Goal: Information Seeking & Learning: Learn about a topic

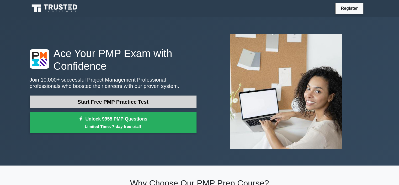
click at [120, 103] on link "Start Free PMP Practice Test" at bounding box center [113, 101] width 167 height 13
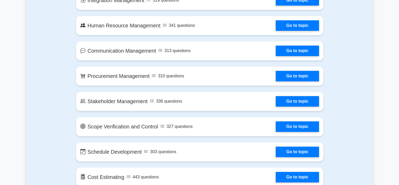
scroll to position [236, 0]
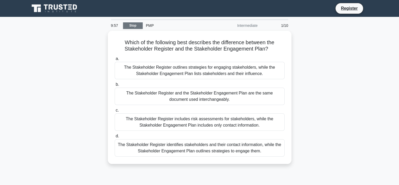
click at [135, 26] on link "Stop" at bounding box center [133, 25] width 20 height 7
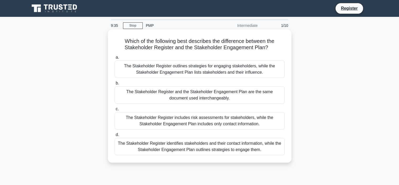
click at [160, 146] on div "The Stakeholder Register identifies stakeholders and their contact information,…" at bounding box center [200, 146] width 170 height 17
click at [115, 136] on input "d. The Stakeholder Register identifies stakeholders and their contact informati…" at bounding box center [115, 134] width 0 height 3
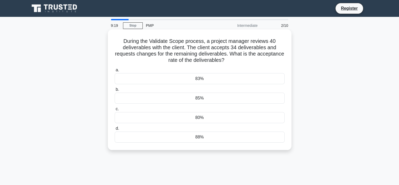
click at [165, 97] on div "85%" at bounding box center [200, 97] width 170 height 11
click at [115, 91] on input "b. 85%" at bounding box center [115, 89] width 0 height 3
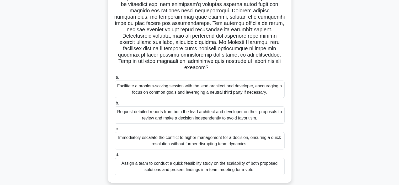
scroll to position [79, 0]
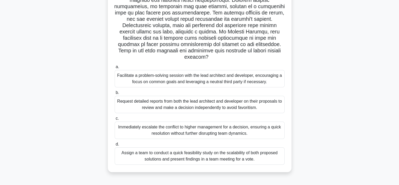
click at [150, 78] on div "Facilitate a problem-solving session with the lead architect and developer, enc…" at bounding box center [200, 78] width 170 height 17
click at [115, 69] on input "a. Facilitate a problem-solving session with the lead architect and developer, …" at bounding box center [115, 66] width 0 height 3
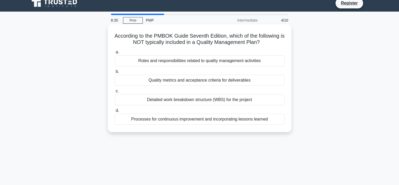
scroll to position [0, 0]
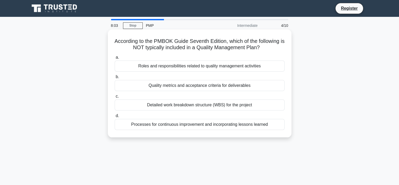
click at [175, 125] on div "Processes for continuous improvement and incorporating lessons learned" at bounding box center [200, 124] width 170 height 11
click at [115, 117] on input "d. Processes for continuous improvement and incorporating lessons learned" at bounding box center [115, 115] width 0 height 3
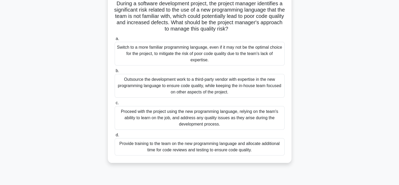
scroll to position [53, 0]
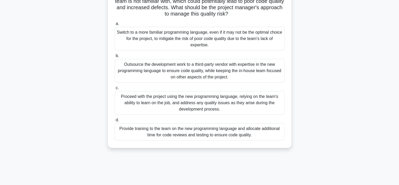
click at [187, 134] on div "Provide training to the team on the new programming language and allocate addit…" at bounding box center [200, 131] width 170 height 17
click at [115, 122] on input "d. Provide training to the team on the new programming language and allocate ad…" at bounding box center [115, 119] width 0 height 3
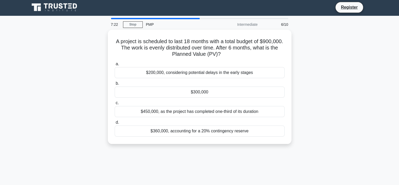
scroll to position [0, 0]
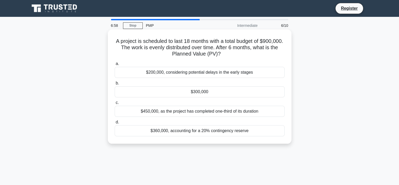
click at [207, 93] on div "$300,000" at bounding box center [200, 91] width 170 height 11
click at [115, 85] on input "b. $300,000" at bounding box center [115, 82] width 0 height 3
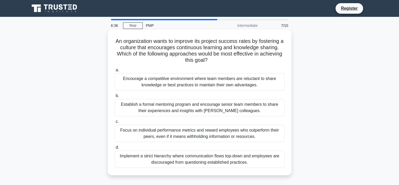
click at [154, 106] on div "Establish a formal mentoring program and encourage senior team members to share…" at bounding box center [200, 107] width 170 height 17
click at [115, 97] on input "b. Establish a formal mentoring program and encourage senior team members to sh…" at bounding box center [115, 95] width 0 height 3
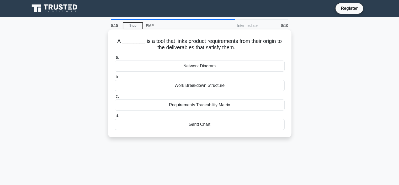
drag, startPoint x: 151, startPoint y: 42, endPoint x: 248, endPoint y: 47, distance: 97.0
click at [248, 47] on h5 "A ________ is a tool that links product requirements from their origin to the d…" at bounding box center [199, 44] width 171 height 13
copy h5 "a tool that links product requirements from their origin to the deliverables th…"
click at [182, 105] on div "Requirements Traceability Matrix" at bounding box center [200, 104] width 170 height 11
click at [115, 98] on input "c. Requirements Traceability Matrix" at bounding box center [115, 96] width 0 height 3
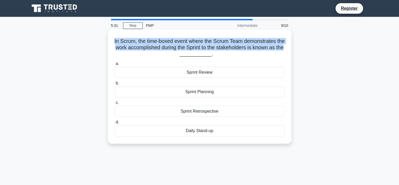
drag, startPoint x: 117, startPoint y: 41, endPoint x: 189, endPoint y: 55, distance: 73.9
click at [189, 55] on h5 "In Scrum, the time-boxed event where the Scrum Team demonstrates the work accom…" at bounding box center [199, 47] width 171 height 19
copy h5 "In Scrum, the time-boxed event where the Scrum Team demonstrates the work accom…"
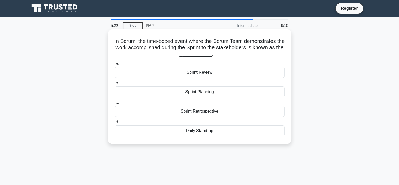
click at [167, 69] on div "Sprint Review" at bounding box center [200, 72] width 170 height 11
click at [115, 65] on input "a. Sprint Review" at bounding box center [115, 63] width 0 height 3
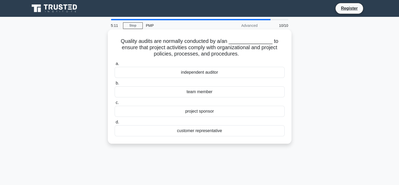
click at [188, 74] on div "independent auditor" at bounding box center [200, 72] width 170 height 11
click at [115, 65] on input "a. independent auditor" at bounding box center [115, 63] width 0 height 3
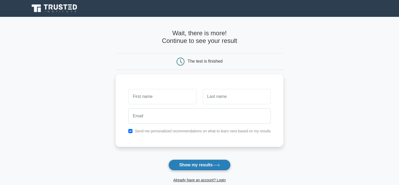
click at [191, 164] on button "Show my results" at bounding box center [200, 164] width 62 height 11
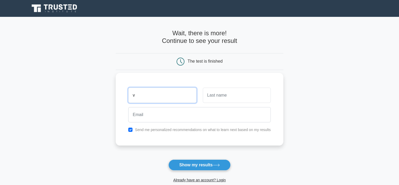
type input "[PERSON_NAME]"
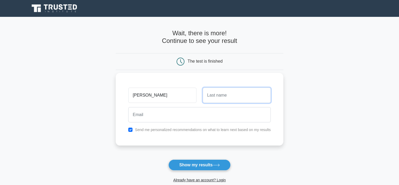
click at [231, 97] on input "text" at bounding box center [237, 94] width 68 height 15
type input "Taggi"
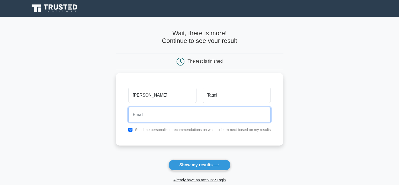
click at [190, 113] on input "email" at bounding box center [199, 114] width 143 height 15
type input "Z"
type input "valeriotaggi@gmail.com"
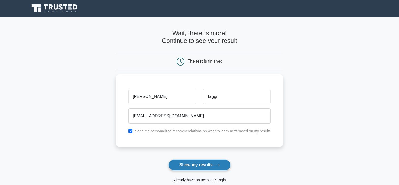
click at [193, 163] on button "Show my results" at bounding box center [200, 164] width 62 height 11
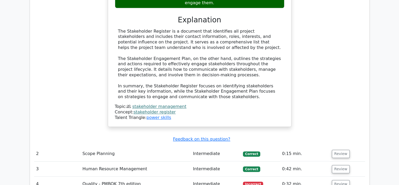
scroll to position [630, 0]
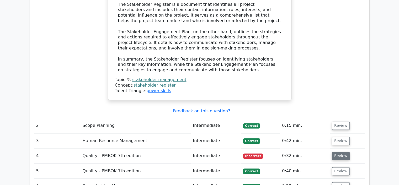
click at [335, 152] on button "Review" at bounding box center [341, 156] width 18 height 8
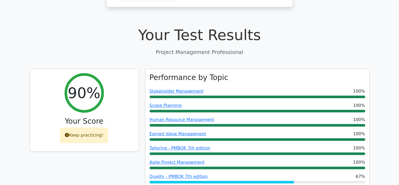
scroll to position [210, 0]
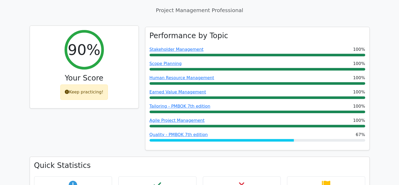
click at [73, 84] on div "Keep practicing!" at bounding box center [84, 91] width 48 height 15
click at [70, 84] on div "Keep practicing!" at bounding box center [84, 91] width 48 height 15
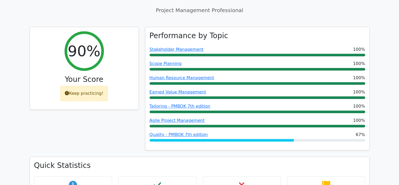
click at [98, 89] on div "90% Your Score Keep practicing!" at bounding box center [85, 92] width 116 height 130
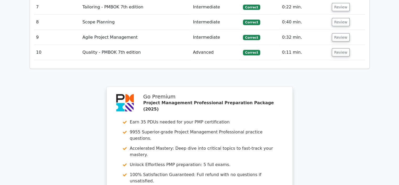
scroll to position [1155, 0]
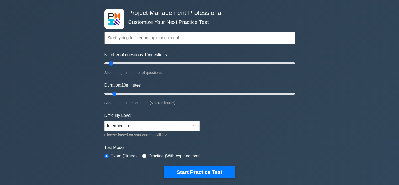
scroll to position [53, 0]
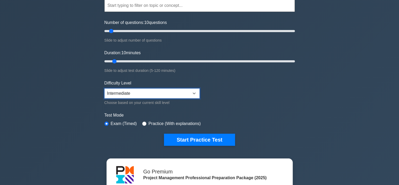
click at [183, 97] on select "Beginner Intermediate Expert" at bounding box center [152, 93] width 95 height 10
click at [183, 95] on select "Beginner Intermediate Expert" at bounding box center [152, 93] width 95 height 10
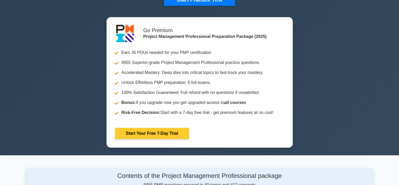
scroll to position [131, 0]
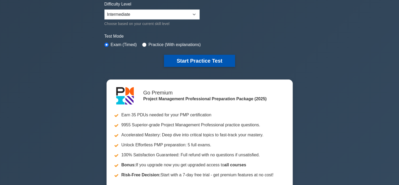
click at [205, 60] on button "Start Practice Test" at bounding box center [199, 61] width 71 height 12
click at [197, 61] on button "Start Practice Test" at bounding box center [199, 61] width 71 height 12
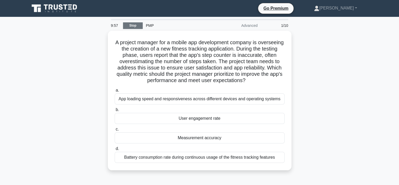
click at [134, 27] on link "Stop" at bounding box center [133, 25] width 20 height 7
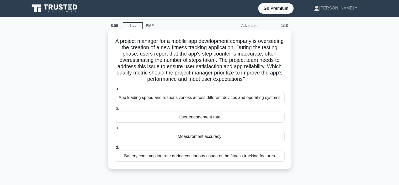
click at [179, 137] on div "Measurement accuracy" at bounding box center [200, 136] width 170 height 11
click at [115, 129] on input "c. Measurement accuracy" at bounding box center [115, 127] width 0 height 3
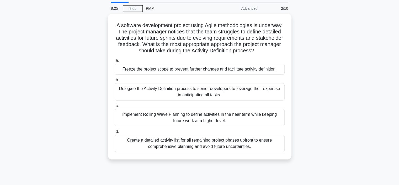
scroll to position [26, 0]
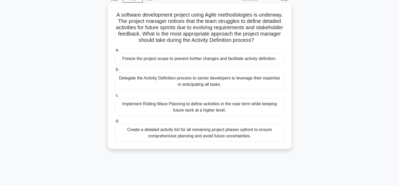
click at [194, 113] on div "Implement Rolling Wave Planning to define activities in the near term while kee…" at bounding box center [200, 106] width 170 height 17
click at [141, 112] on div "Implement Rolling Wave Planning to define activities in the near term while kee…" at bounding box center [200, 106] width 170 height 17
click at [115, 97] on input "c. Implement Rolling Wave Planning to define activities in the near term while …" at bounding box center [115, 94] width 0 height 3
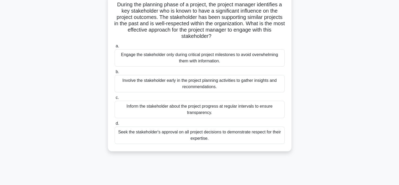
scroll to position [53, 0]
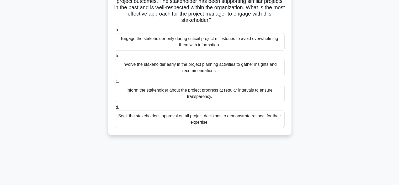
click at [196, 70] on div "Involve the stakeholder early in the project planning activities to gather insi…" at bounding box center [200, 67] width 170 height 17
click at [115, 58] on input "b. Involve the stakeholder early in the project planning activities to gather i…" at bounding box center [115, 55] width 0 height 3
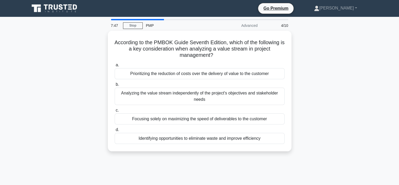
scroll to position [0, 0]
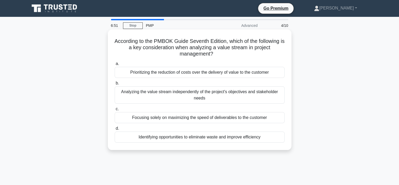
click at [181, 138] on div "Identifying opportunities to eliminate waste and improve efficiency" at bounding box center [200, 136] width 170 height 11
click at [115, 130] on input "d. Identifying opportunities to eliminate waste and improve efficiency" at bounding box center [115, 128] width 0 height 3
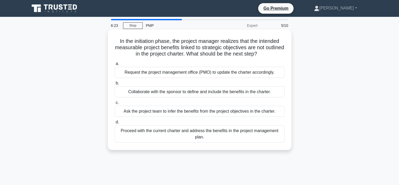
click at [140, 89] on div "Collaborate with the sponsor to define and include the benefits in the charter." at bounding box center [200, 91] width 170 height 11
click at [115, 85] on input "b. Collaborate with the sponsor to define and include the benefits in the chart…" at bounding box center [115, 82] width 0 height 3
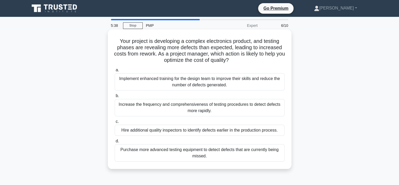
click at [148, 81] on div "Implement enhanced training for the design team to improve their skills and red…" at bounding box center [200, 81] width 170 height 17
click at [115, 72] on input "a. Implement enhanced training for the design team to improve their skills and …" at bounding box center [115, 69] width 0 height 3
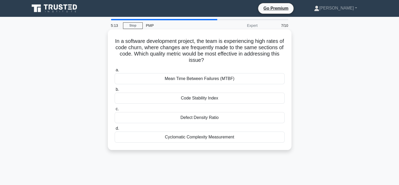
click at [170, 96] on div "Code Stability Index" at bounding box center [200, 97] width 170 height 11
click at [115, 91] on input "b. Code Stability Index" at bounding box center [115, 89] width 0 height 3
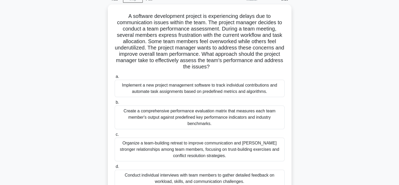
scroll to position [53, 0]
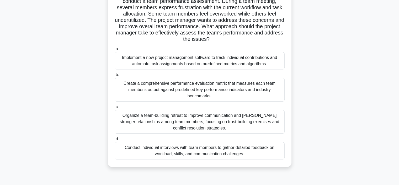
click at [140, 152] on div "Conduct individual interviews with team members to gather detailed feedback on …" at bounding box center [200, 150] width 170 height 17
click at [115, 140] on input "d. Conduct individual interviews with team members to gather detailed feedback …" at bounding box center [115, 138] width 0 height 3
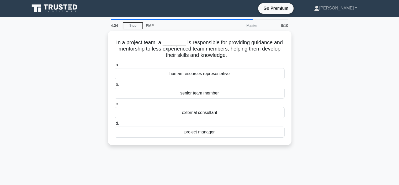
scroll to position [0, 0]
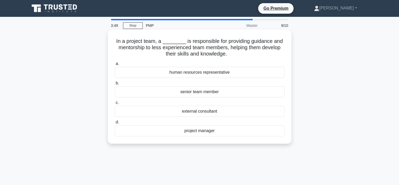
drag, startPoint x: 117, startPoint y: 41, endPoint x: 233, endPoint y: 55, distance: 116.8
click at [233, 55] on h5 "In a project team, a ________ is responsible for providing guidance and mentors…" at bounding box center [199, 47] width 171 height 19
copy h5 "In a project team, a ________ is responsible for providing guidance and mentors…"
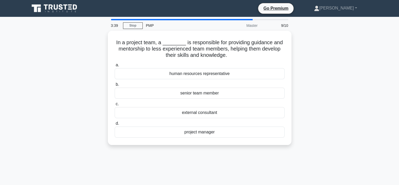
click at [82, 64] on div "In a project team, a ________ is responsible for providing guidance and mentors…" at bounding box center [200, 91] width 347 height 120
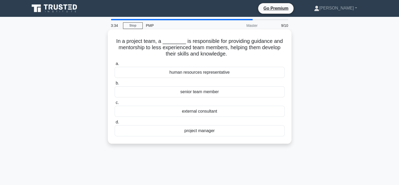
click at [199, 133] on div "project manager" at bounding box center [200, 130] width 170 height 11
click at [115, 124] on input "d. project manager" at bounding box center [115, 121] width 0 height 3
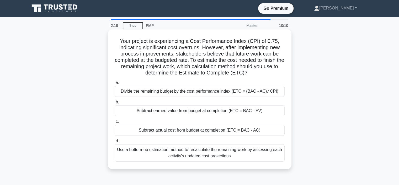
click at [203, 113] on div "Subtract earned value from budget at completion (ETC = BAC - EV)" at bounding box center [200, 110] width 170 height 11
click at [115, 104] on input "b. Subtract earned value from budget at completion (ETC = BAC - EV)" at bounding box center [115, 101] width 0 height 3
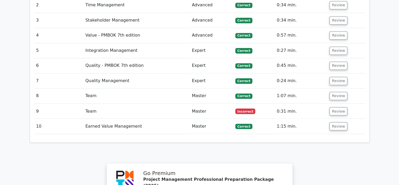
scroll to position [893, 0]
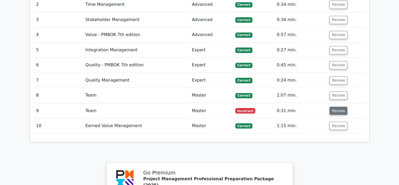
click at [331, 106] on button "Review" at bounding box center [339, 110] width 18 height 8
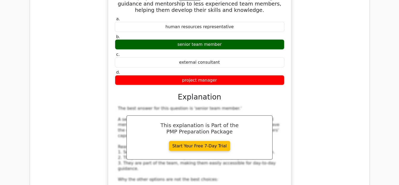
scroll to position [1024, 0]
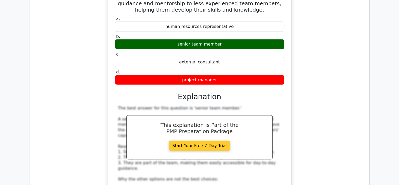
click at [188, 140] on link "Start Your Free 7-Day Trial" at bounding box center [199, 145] width 61 height 10
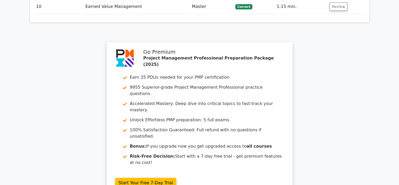
scroll to position [1369, 0]
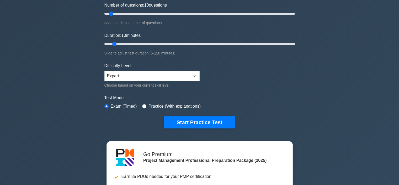
scroll to position [79, 0]
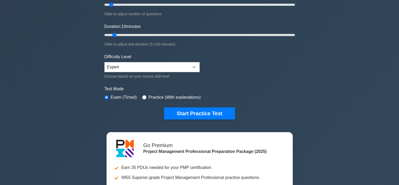
click at [149, 98] on label "Practice (With explanations)" at bounding box center [175, 97] width 52 height 6
click at [149, 96] on label "Practice (With explanations)" at bounding box center [175, 97] width 52 height 6
click at [143, 96] on input "radio" at bounding box center [144, 97] width 4 height 4
radio input "true"
click at [106, 96] on input "radio" at bounding box center [107, 97] width 4 height 4
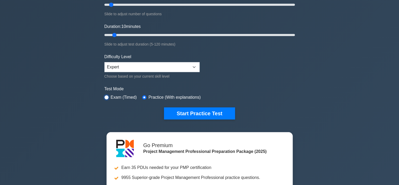
radio input "true"
click at [156, 97] on label "Practice (With explanations)" at bounding box center [175, 97] width 52 height 6
click at [147, 97] on div "Practice (With explanations)" at bounding box center [171, 97] width 59 height 6
click at [142, 96] on input "radio" at bounding box center [144, 97] width 4 height 4
radio input "true"
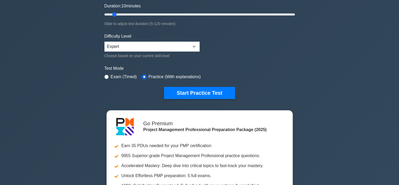
scroll to position [131, 0]
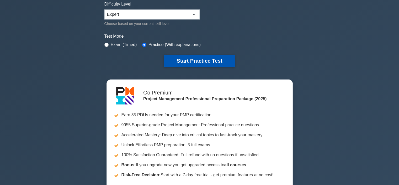
click at [190, 59] on button "Start Practice Test" at bounding box center [199, 61] width 71 height 12
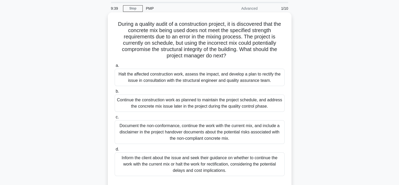
scroll to position [26, 0]
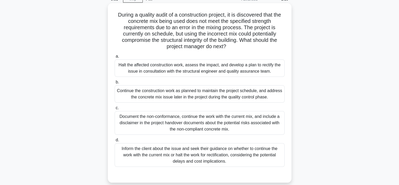
click at [190, 67] on div "Halt the affected construction work, assess the impact, and develop a plan to r…" at bounding box center [200, 67] width 170 height 17
click at [115, 58] on input "a. Halt the affected construction work, assess the impact, and develop a plan t…" at bounding box center [115, 56] width 0 height 3
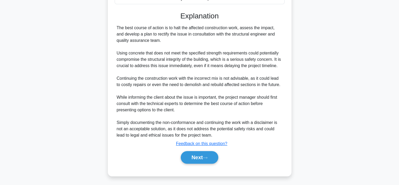
scroll to position [189, 0]
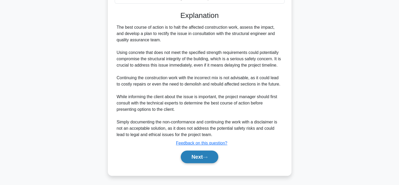
click at [208, 157] on icon at bounding box center [205, 156] width 5 height 3
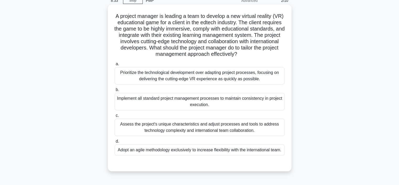
scroll to position [26, 0]
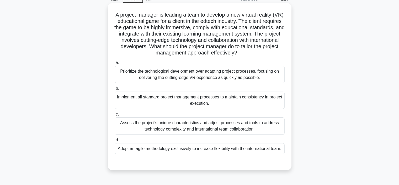
click at [201, 123] on div "Assess the project's unique characteristics and adjust processes and tools to a…" at bounding box center [200, 125] width 170 height 17
click at [115, 116] on input "c. Assess the project's unique characteristics and adjust processes and tools t…" at bounding box center [115, 113] width 0 height 3
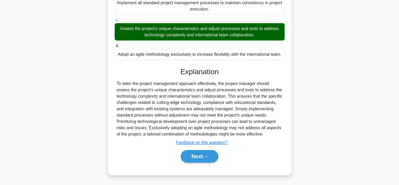
scroll to position [126, 0]
click at [196, 164] on div "Next" at bounding box center [200, 156] width 170 height 17
click at [197, 157] on button "Next" at bounding box center [200, 156] width 38 height 13
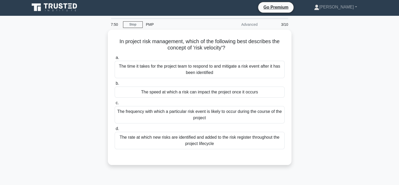
scroll to position [0, 0]
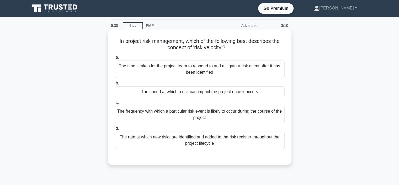
click at [185, 95] on div "The speed at which a risk can impact the project once it occurs" at bounding box center [200, 91] width 170 height 11
click at [115, 85] on input "b. The speed at which a risk can impact the project once it occurs" at bounding box center [115, 82] width 0 height 3
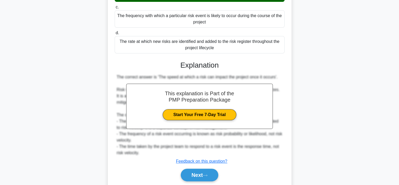
scroll to position [113, 0]
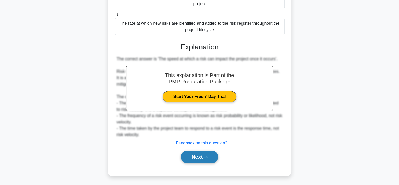
click at [194, 157] on button "Next" at bounding box center [200, 156] width 38 height 13
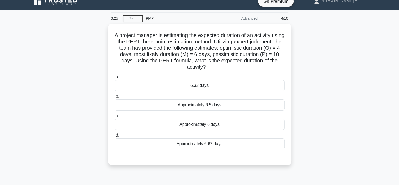
scroll to position [0, 0]
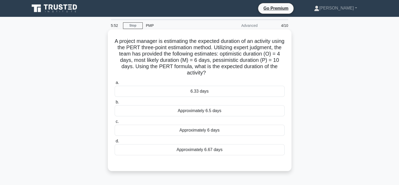
click at [173, 89] on div "6.33 days" at bounding box center [200, 91] width 170 height 11
click at [115, 84] on input "a. 6.33 days" at bounding box center [115, 82] width 0 height 3
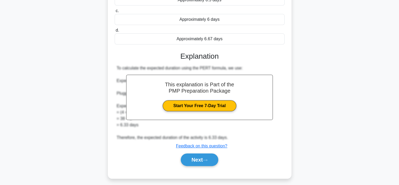
scroll to position [113, 0]
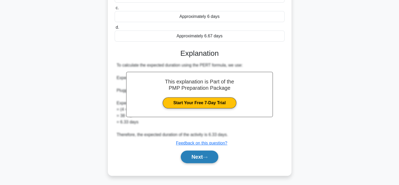
click at [196, 156] on button "Next" at bounding box center [200, 156] width 38 height 13
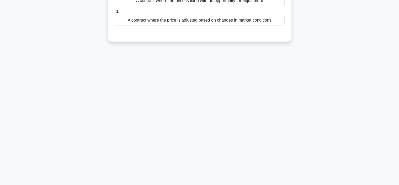
scroll to position [0, 0]
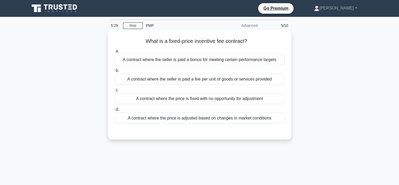
click at [142, 83] on div "A contract where the seller is paid a fee per unit of goods or services provided" at bounding box center [200, 79] width 170 height 11
click at [115, 72] on input "b. A contract where the seller is paid a fee per unit of goods or services prov…" at bounding box center [115, 70] width 0 height 3
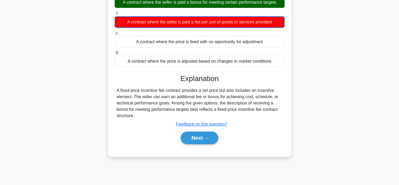
scroll to position [99, 0]
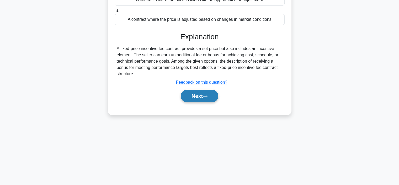
click at [206, 97] on icon at bounding box center [205, 96] width 5 height 3
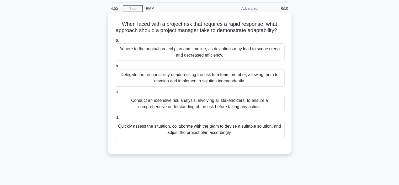
scroll to position [26, 0]
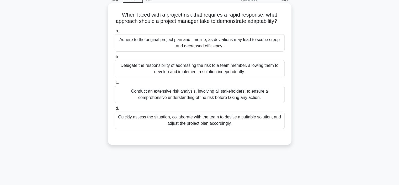
click at [199, 127] on div "Quickly assess the situation, collaborate with the team to devise a suitable so…" at bounding box center [200, 119] width 170 height 17
click at [115, 110] on input "d. Quickly assess the situation, collaborate with the team to devise a suitable…" at bounding box center [115, 108] width 0 height 3
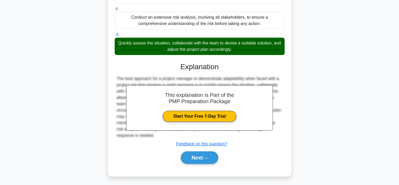
scroll to position [107, 0]
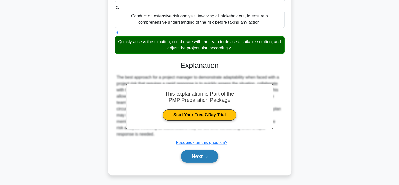
click at [196, 155] on button "Next" at bounding box center [200, 156] width 38 height 13
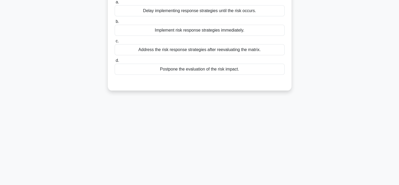
scroll to position [0, 0]
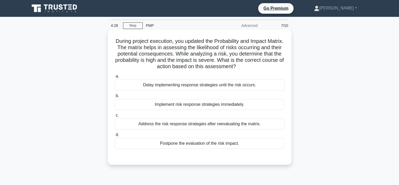
click at [148, 107] on div "Implement risk response strategies immediately." at bounding box center [200, 104] width 170 height 11
click at [115, 97] on input "b. Implement risk response strategies immediately." at bounding box center [115, 95] width 0 height 3
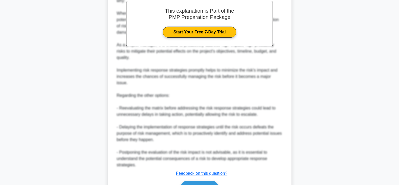
scroll to position [195, 0]
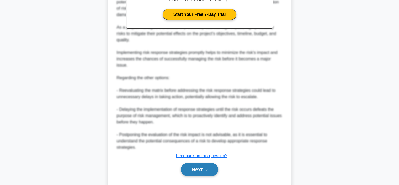
click at [191, 163] on button "Next" at bounding box center [200, 169] width 38 height 13
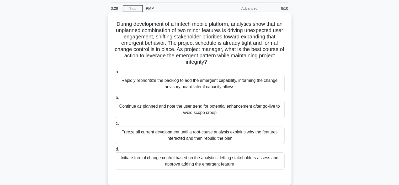
scroll to position [26, 0]
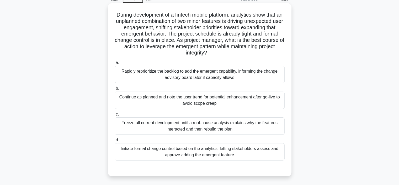
click at [163, 154] on div "Initiate formal change control based on the analytics, letting stakeholders ass…" at bounding box center [200, 151] width 170 height 17
click at [115, 142] on input "d. Initiate formal change control based on the analytics, letting stakeholders …" at bounding box center [115, 139] width 0 height 3
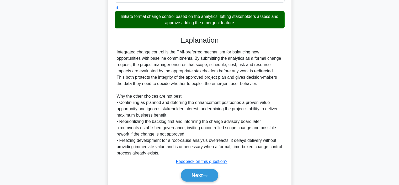
scroll to position [176, 0]
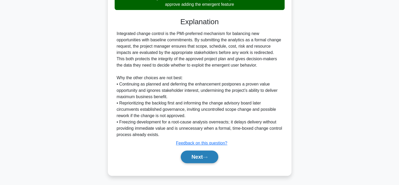
click at [202, 154] on button "Next" at bounding box center [200, 156] width 38 height 13
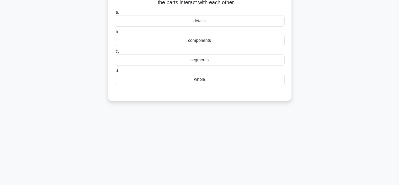
scroll to position [0, 0]
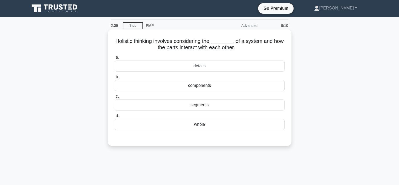
click at [195, 121] on div "whole" at bounding box center [200, 124] width 170 height 11
click at [115, 117] on input "d. whole" at bounding box center [115, 115] width 0 height 3
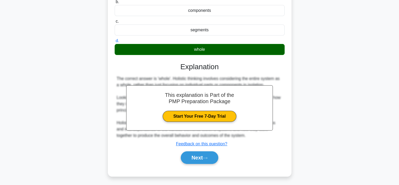
scroll to position [99, 0]
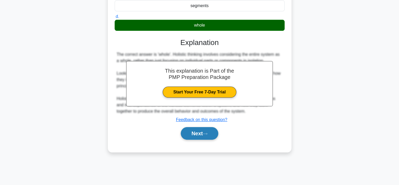
click at [191, 135] on button "Next" at bounding box center [200, 133] width 38 height 13
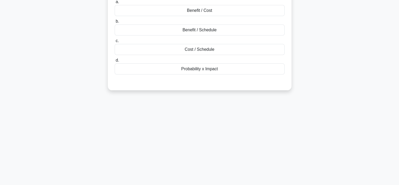
scroll to position [0, 0]
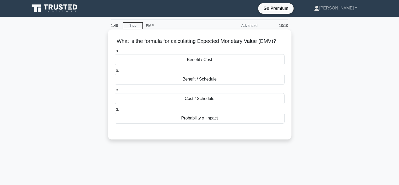
click at [186, 62] on div "Benefit / Cost" at bounding box center [200, 59] width 170 height 11
click at [115, 53] on input "a. Benefit / Cost" at bounding box center [115, 50] width 0 height 3
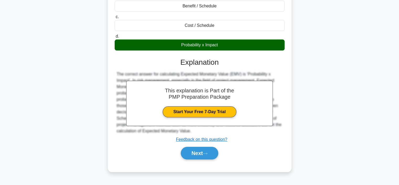
scroll to position [99, 0]
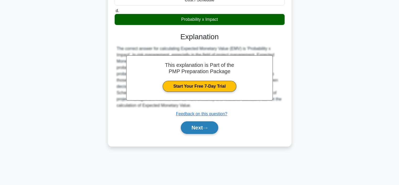
click at [199, 126] on button "Next" at bounding box center [200, 127] width 38 height 13
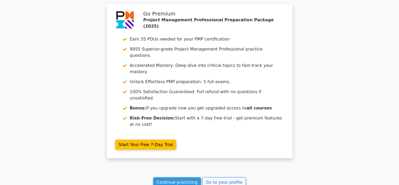
scroll to position [998, 0]
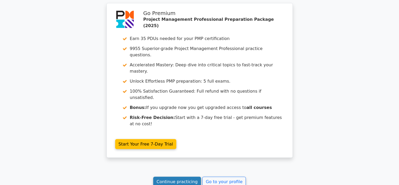
click at [176, 176] on link "Continue practicing" at bounding box center [177, 181] width 48 height 10
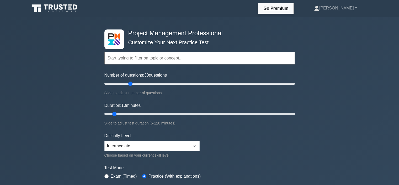
drag, startPoint x: 111, startPoint y: 84, endPoint x: 132, endPoint y: 85, distance: 20.7
type input "30"
click at [132, 85] on input "Number of questions: 30 questions" at bounding box center [200, 83] width 191 height 6
drag, startPoint x: 115, startPoint y: 113, endPoint x: 220, endPoint y: 114, distance: 105.0
type input "75"
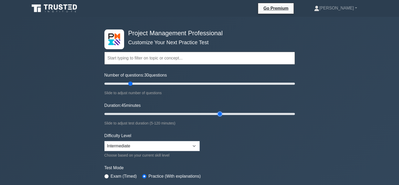
click at [220, 114] on input "Duration: 45 minutes" at bounding box center [200, 114] width 191 height 6
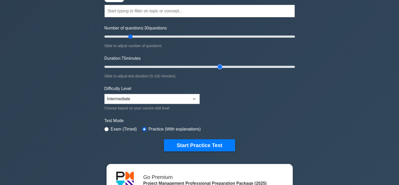
scroll to position [53, 0]
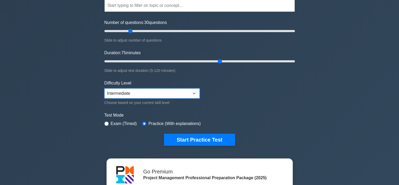
click at [122, 90] on select "Beginner Intermediate Expert" at bounding box center [152, 93] width 95 height 10
select select "expert"
click at [105, 88] on select "Beginner Intermediate Expert" at bounding box center [152, 93] width 95 height 10
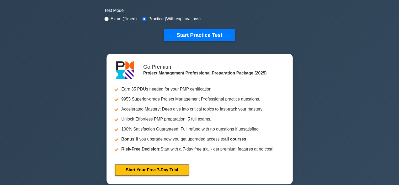
scroll to position [105, 0]
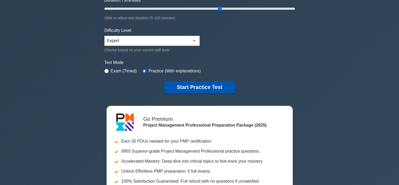
click at [187, 84] on button "Start Practice Test" at bounding box center [199, 87] width 71 height 12
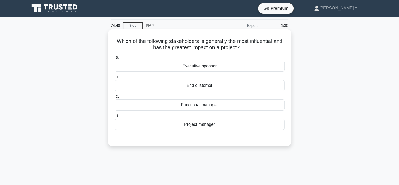
click at [145, 69] on div "Executive sponsor" at bounding box center [200, 65] width 170 height 11
click at [115, 59] on input "a. Executive sponsor" at bounding box center [115, 57] width 0 height 3
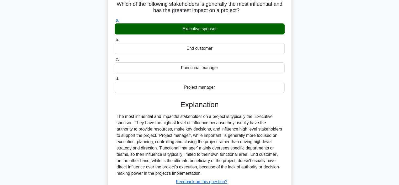
scroll to position [79, 0]
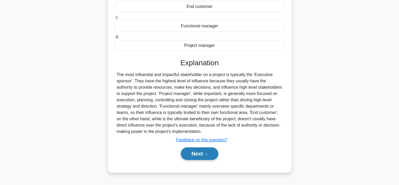
click at [194, 154] on button "Next" at bounding box center [200, 153] width 38 height 13
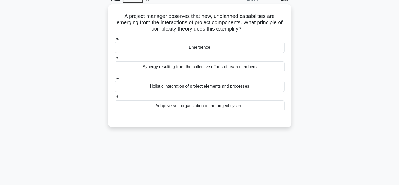
scroll to position [0, 0]
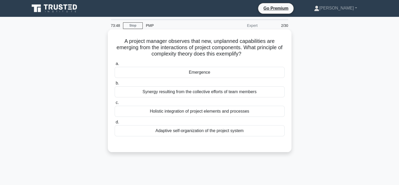
click at [153, 112] on div "Holistic integration of project elements and processes" at bounding box center [200, 111] width 170 height 11
click at [115, 104] on input "c. Holistic integration of project elements and processes" at bounding box center [115, 102] width 0 height 3
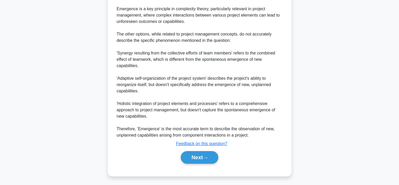
scroll to position [196, 0]
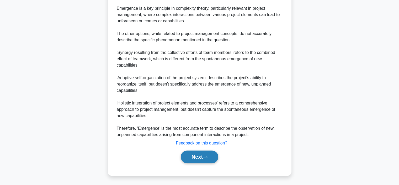
click at [196, 159] on button "Next" at bounding box center [200, 156] width 38 height 13
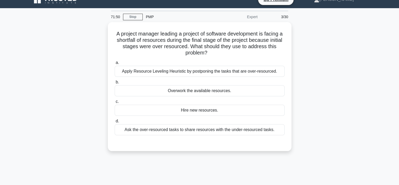
scroll to position [0, 0]
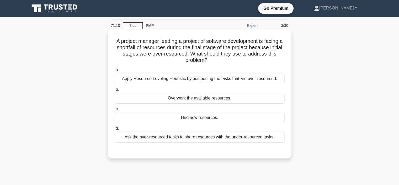
click at [147, 136] on div "Ask the over-resourced tasks to share resources with the under-resourced tasks." at bounding box center [200, 136] width 170 height 11
click at [115, 130] on input "d. Ask the over-resourced tasks to share resources with the under-resourced tas…" at bounding box center [115, 128] width 0 height 3
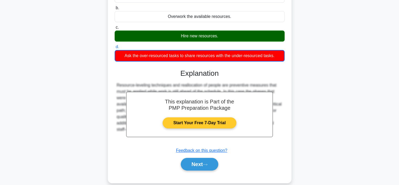
scroll to position [99, 0]
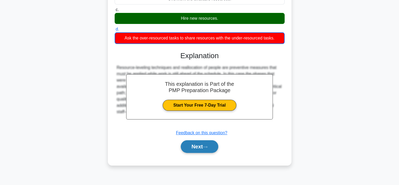
click at [204, 151] on button "Next" at bounding box center [200, 146] width 38 height 13
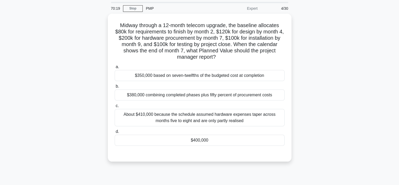
scroll to position [26, 0]
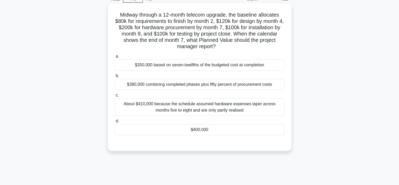
click at [201, 132] on div "$400,000" at bounding box center [200, 129] width 170 height 11
click at [115, 123] on input "d. $400,000" at bounding box center [115, 120] width 0 height 3
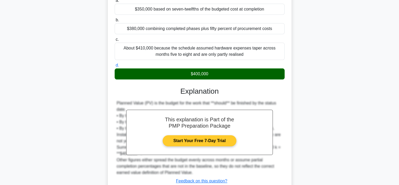
scroll to position [120, 0]
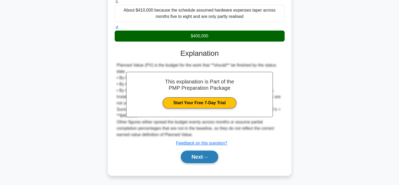
click at [193, 154] on button "Next" at bounding box center [200, 156] width 38 height 13
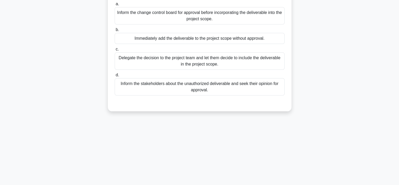
scroll to position [20, 0]
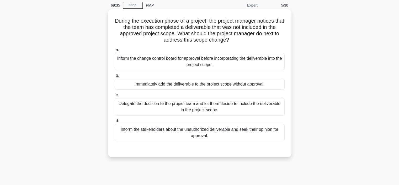
click at [164, 130] on div "Inform the stakeholders about the unauthorized deliverable and seek their opini…" at bounding box center [200, 132] width 170 height 17
click at [115, 122] on input "d. Inform the stakeholders about the unauthorized deliverable and seek their op…" at bounding box center [115, 120] width 0 height 3
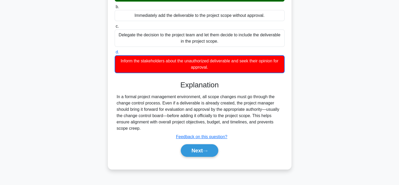
scroll to position [99, 0]
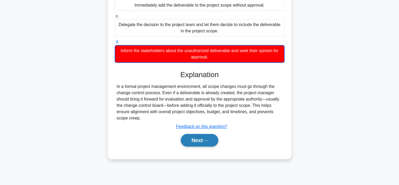
click at [187, 143] on button "Next" at bounding box center [200, 140] width 38 height 13
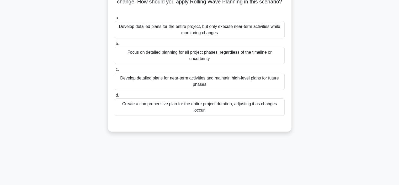
scroll to position [0, 0]
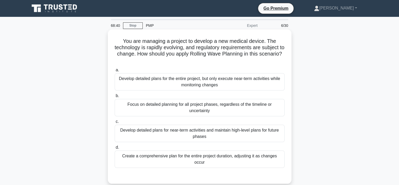
click at [158, 136] on div "Develop detailed plans for near-term activities and maintain high-level plans f…" at bounding box center [200, 132] width 170 height 17
click at [115, 123] on input "c. Develop detailed plans for near-term activities and maintain high-level plan…" at bounding box center [115, 121] width 0 height 3
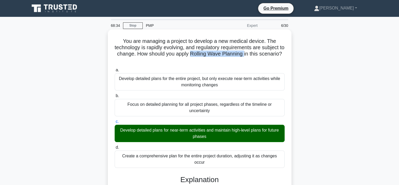
drag, startPoint x: 206, startPoint y: 53, endPoint x: 261, endPoint y: 54, distance: 54.9
click at [261, 54] on h5 "You are managing a project to develop a new medical device. The technology is r…" at bounding box center [199, 51] width 171 height 26
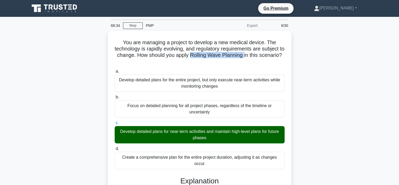
copy h5 "Rolling Wave Planning"
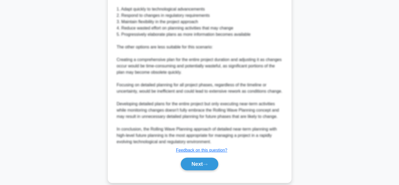
scroll to position [265, 0]
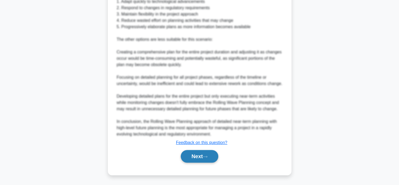
click at [186, 159] on button "Next" at bounding box center [200, 156] width 38 height 13
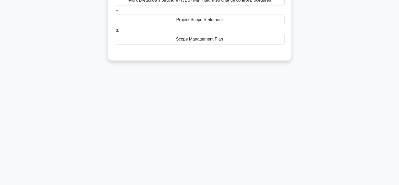
scroll to position [0, 0]
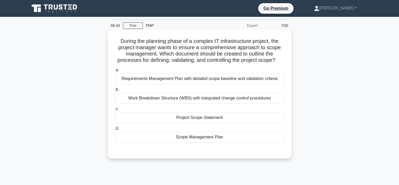
click at [189, 141] on div "Scope Management Plan" at bounding box center [200, 136] width 170 height 11
click at [115, 130] on input "d. Scope Management Plan" at bounding box center [115, 128] width 0 height 3
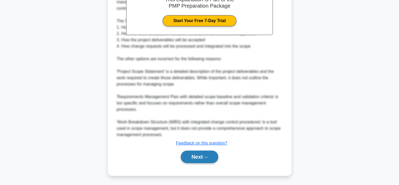
click at [208, 154] on button "Next" at bounding box center [200, 156] width 38 height 13
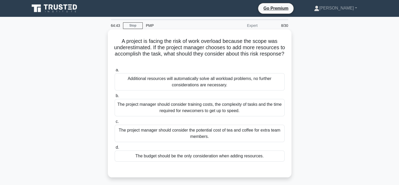
click at [195, 109] on div "The project manager should consider training costs, the complexity of tasks and…" at bounding box center [200, 107] width 170 height 17
click at [115, 97] on input "b. The project manager should consider training costs, the complexity of tasks …" at bounding box center [115, 95] width 0 height 3
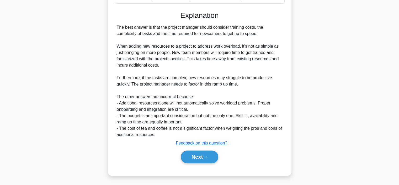
scroll to position [158, 0]
click at [202, 154] on button "Next" at bounding box center [200, 156] width 38 height 13
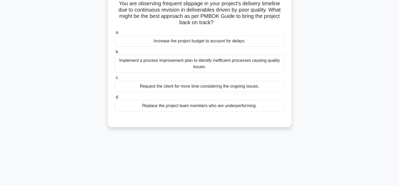
scroll to position [0, 0]
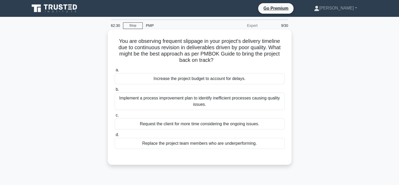
click at [153, 99] on div "Implement a process improvement plan to identify inefficient processes causing …" at bounding box center [200, 100] width 170 height 17
click at [115, 91] on input "b. Implement a process improvement plan to identify inefficient processes causi…" at bounding box center [115, 89] width 0 height 3
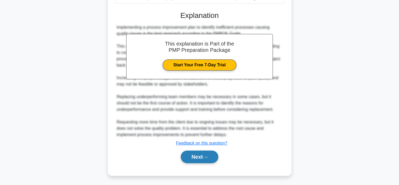
click at [206, 156] on icon at bounding box center [205, 156] width 5 height 3
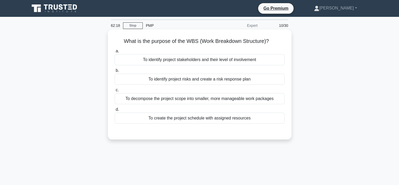
click at [167, 98] on div "To decompose the project scope into smaller, more manageable work packages" at bounding box center [200, 98] width 170 height 11
click at [115, 92] on input "c. To decompose the project scope into smaller, more manageable work packages" at bounding box center [115, 89] width 0 height 3
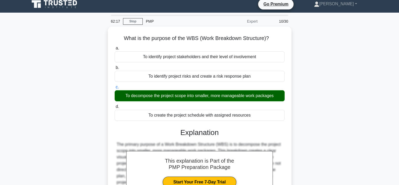
scroll to position [99, 0]
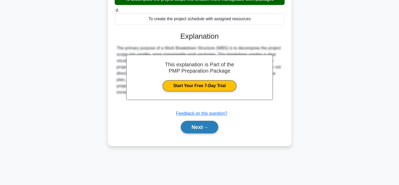
click at [186, 127] on button "Next" at bounding box center [200, 127] width 38 height 13
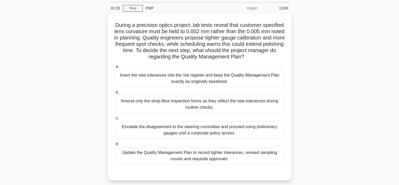
scroll to position [26, 0]
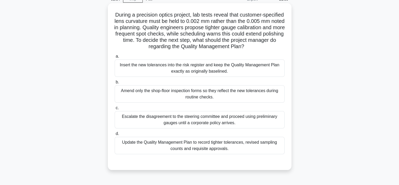
click at [186, 144] on div "Update the Quality Management Plan to record tighter tolerances, revised sampli…" at bounding box center [200, 145] width 170 height 17
click at [115, 135] on input "d. Update the Quality Management Plan to record tighter tolerances, revised sam…" at bounding box center [115, 133] width 0 height 3
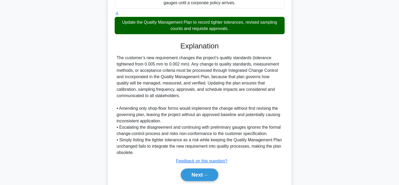
scroll to position [164, 0]
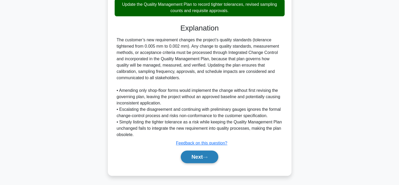
click at [206, 160] on button "Next" at bounding box center [200, 156] width 38 height 13
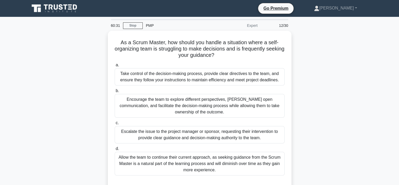
scroll to position [26, 0]
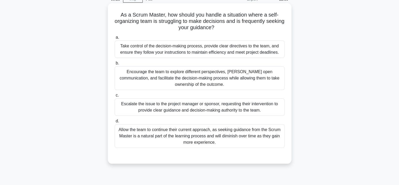
click at [181, 82] on div "Encourage the team to explore different perspectives, foster open communication…" at bounding box center [200, 78] width 170 height 24
click at [147, 77] on div "Encourage the team to explore different perspectives, foster open communication…" at bounding box center [200, 78] width 170 height 24
click at [115, 65] on input "b. Encourage the team to explore different perspectives, foster open communicat…" at bounding box center [115, 62] width 0 height 3
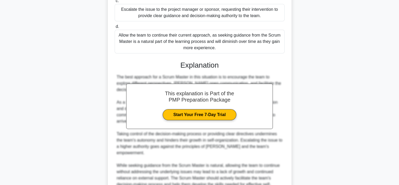
scroll to position [170, 0]
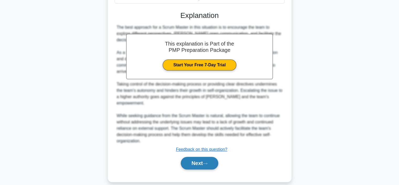
click at [196, 156] on button "Next" at bounding box center [200, 162] width 38 height 13
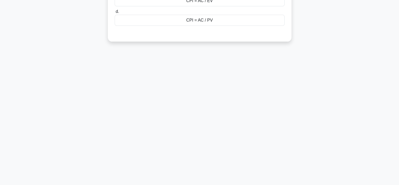
scroll to position [0, 0]
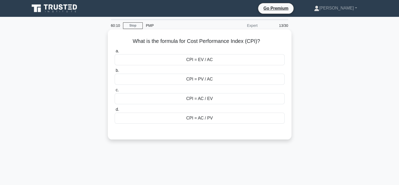
click at [191, 58] on div "CPI = EV / AC" at bounding box center [200, 59] width 170 height 11
click at [115, 53] on input "a. CPI = EV / AC" at bounding box center [115, 50] width 0 height 3
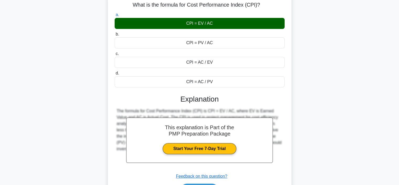
scroll to position [79, 0]
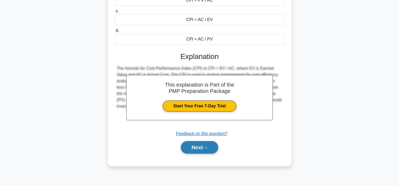
click at [196, 148] on button "Next" at bounding box center [200, 147] width 38 height 13
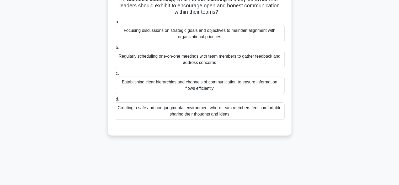
scroll to position [0, 0]
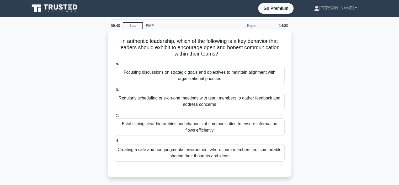
click at [207, 156] on div "Creating a safe and non-judgmental environment where team members feel comforta…" at bounding box center [200, 152] width 170 height 17
click at [115, 143] on input "d. Creating a safe and non-judgmental environment where team members feel comfo…" at bounding box center [115, 140] width 0 height 3
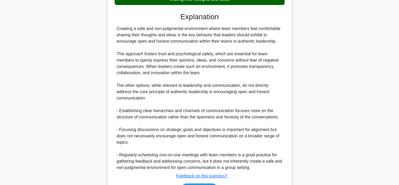
scroll to position [189, 0]
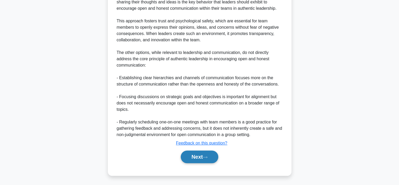
click at [186, 160] on button "Next" at bounding box center [200, 156] width 38 height 13
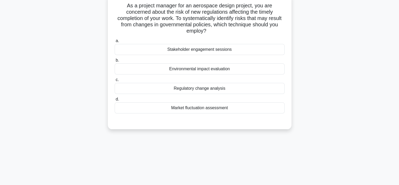
scroll to position [0, 0]
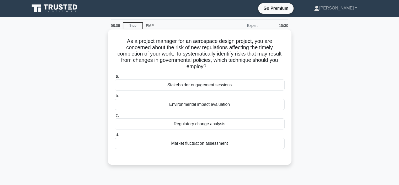
click at [159, 124] on div "Regulatory change analysis" at bounding box center [200, 123] width 170 height 11
click at [115, 117] on input "c. Regulatory change analysis" at bounding box center [115, 114] width 0 height 3
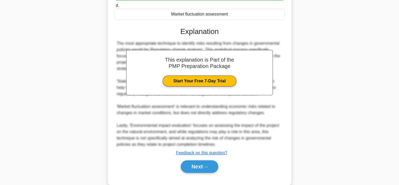
scroll to position [132, 0]
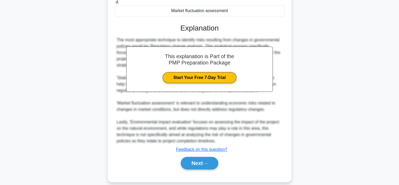
click at [190, 164] on div "Next" at bounding box center [200, 162] width 170 height 17
click at [191, 159] on button "Next" at bounding box center [200, 162] width 38 height 13
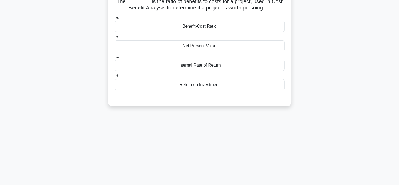
scroll to position [0, 0]
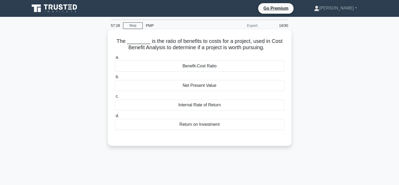
click at [138, 69] on div "Benefit-Cost Ratio" at bounding box center [200, 65] width 170 height 11
click at [115, 59] on input "a. Benefit-Cost Ratio" at bounding box center [115, 57] width 0 height 3
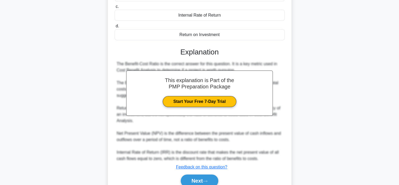
scroll to position [113, 0]
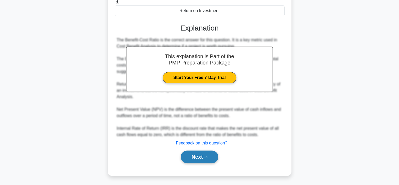
click at [201, 156] on button "Next" at bounding box center [200, 156] width 38 height 13
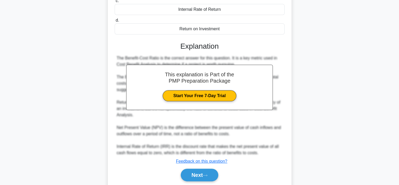
scroll to position [87, 0]
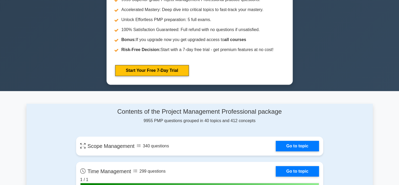
scroll to position [315, 0]
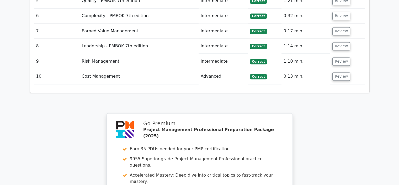
scroll to position [972, 0]
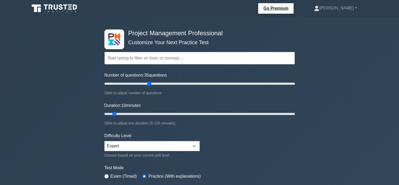
drag, startPoint x: 110, startPoint y: 84, endPoint x: 158, endPoint y: 83, distance: 47.3
click at [154, 82] on input "Number of questions: 35 questions" at bounding box center [200, 83] width 191 height 6
drag, startPoint x: 154, startPoint y: 83, endPoint x: 132, endPoint y: 82, distance: 22.6
type input "30"
click at [132, 82] on input "Number of questions: 30 questions" at bounding box center [200, 83] width 191 height 6
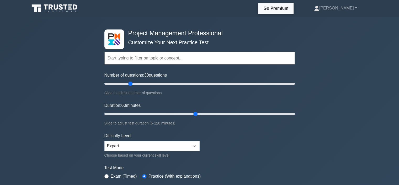
drag, startPoint x: 128, startPoint y: 112, endPoint x: 195, endPoint y: 112, distance: 67.5
click at [195, 112] on input "Duration: 60 minutes" at bounding box center [200, 114] width 191 height 6
drag, startPoint x: 194, startPoint y: 113, endPoint x: 214, endPoint y: 113, distance: 19.7
type input "70"
click at [214, 113] on input "Duration: 60 minutes" at bounding box center [200, 114] width 191 height 6
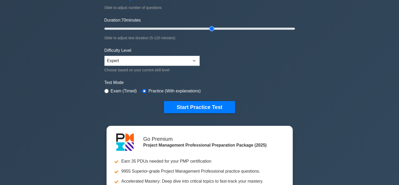
scroll to position [105, 0]
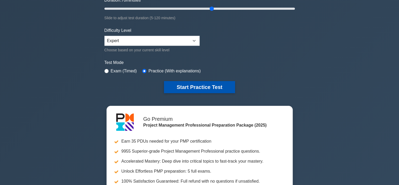
click at [203, 86] on button "Start Practice Test" at bounding box center [199, 87] width 71 height 12
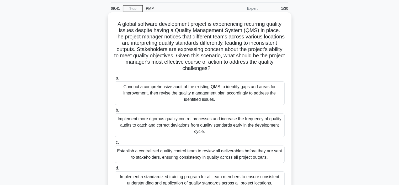
scroll to position [26, 0]
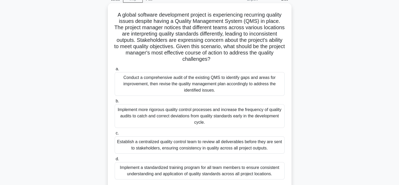
click at [160, 80] on div "Conduct a comprehensive audit of the existing QMS to identify gaps and areas fo…" at bounding box center [200, 84] width 170 height 24
click at [115, 71] on input "a. Conduct a comprehensive audit of the existing QMS to identify gaps and areas…" at bounding box center [115, 68] width 0 height 3
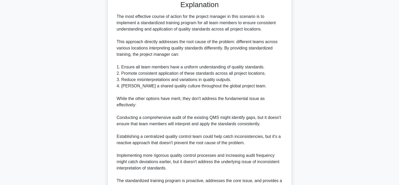
scroll to position [265, 0]
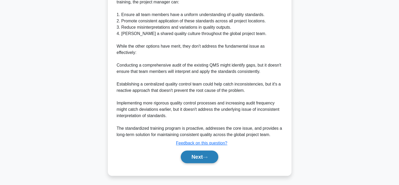
click at [203, 154] on button "Next" at bounding box center [200, 156] width 38 height 13
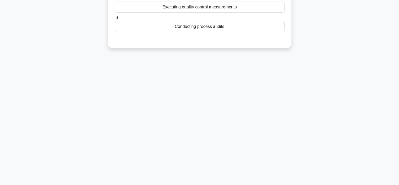
scroll to position [0, 0]
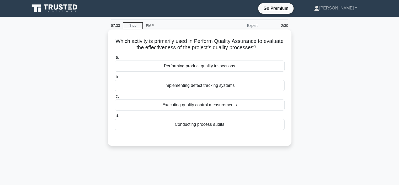
click at [163, 69] on div "Performing product quality inspections" at bounding box center [200, 65] width 170 height 11
click at [115, 59] on input "a. Performing product quality inspections" at bounding box center [115, 57] width 0 height 3
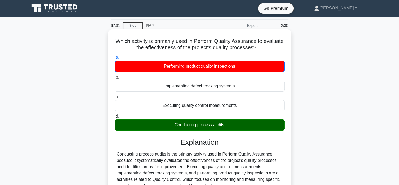
scroll to position [53, 0]
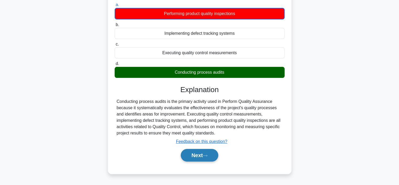
click at [199, 157] on button "Next" at bounding box center [200, 155] width 38 height 13
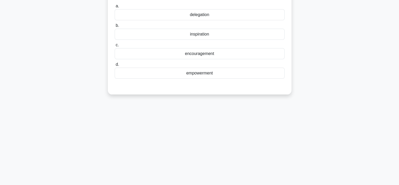
scroll to position [0, 0]
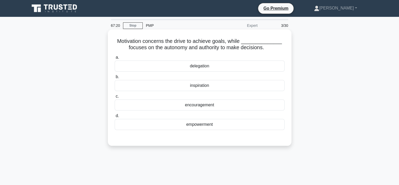
click at [188, 126] on div "empowerment" at bounding box center [200, 124] width 170 height 11
click at [115, 117] on input "d. empowerment" at bounding box center [115, 115] width 0 height 3
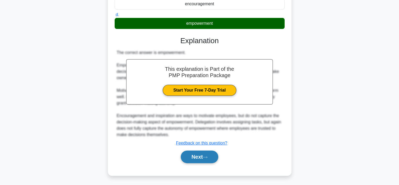
click at [189, 155] on button "Next" at bounding box center [200, 156] width 38 height 13
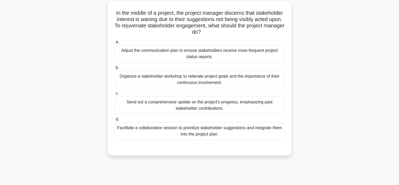
scroll to position [20, 0]
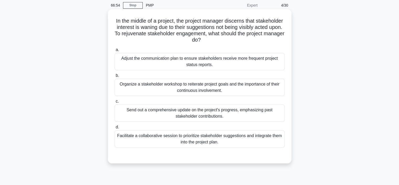
click at [150, 137] on div "Facilitate a collaborative session to prioritize stakeholder suggestions and in…" at bounding box center [200, 138] width 170 height 17
click at [115, 129] on input "d. Facilitate a collaborative session to prioritize stakeholder suggestions and…" at bounding box center [115, 126] width 0 height 3
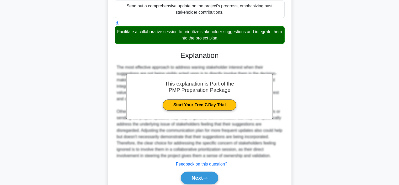
scroll to position [145, 0]
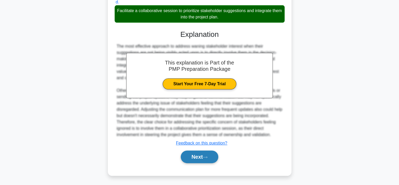
click at [197, 157] on button "Next" at bounding box center [200, 156] width 38 height 13
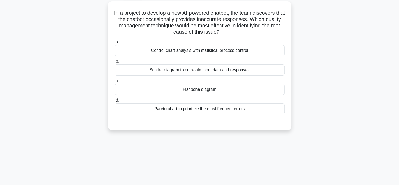
scroll to position [20, 0]
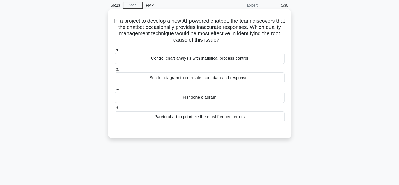
click at [228, 78] on div "Scatter diagram to correlate input data and responses" at bounding box center [200, 77] width 170 height 11
click at [115, 71] on input "b. Scatter diagram to correlate input data and responses" at bounding box center [115, 68] width 0 height 3
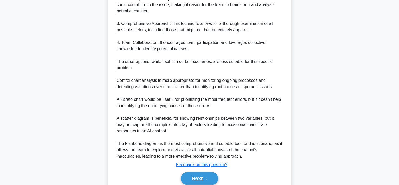
scroll to position [230, 0]
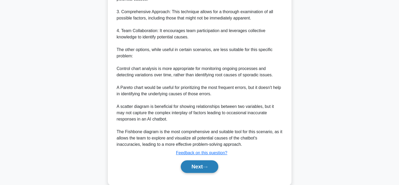
click at [208, 167] on icon at bounding box center [205, 166] width 5 height 3
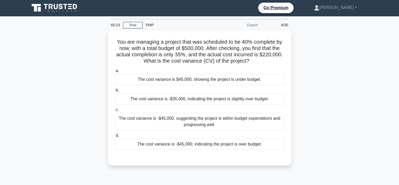
scroll to position [0, 0]
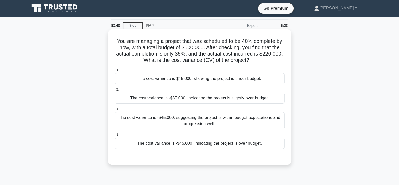
click at [177, 150] on div "a. The cost variance is $45,000, showing the project is under budget. b. The co…" at bounding box center [199, 112] width 171 height 92
click at [176, 145] on div "The cost variance is -$45,000, indicating the project is over budget." at bounding box center [200, 143] width 170 height 11
click at [115, 136] on input "d. The cost variance is -$45,000, indicating the project is over budget." at bounding box center [115, 134] width 0 height 3
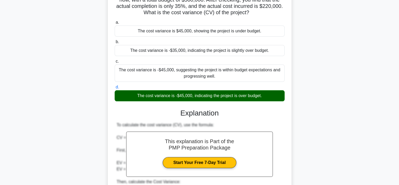
scroll to position [126, 0]
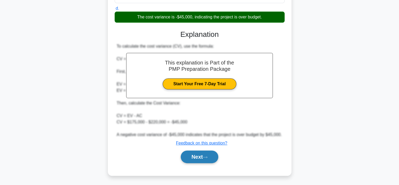
click at [189, 152] on button "Next" at bounding box center [200, 156] width 38 height 13
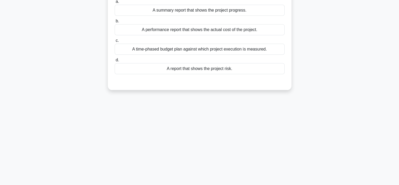
scroll to position [0, 0]
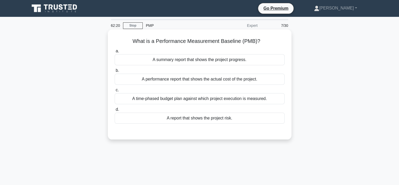
click at [218, 100] on div "A time-phased budget plan against which project execution is measured." at bounding box center [200, 98] width 170 height 11
click at [115, 92] on input "c. A time-phased budget plan against which project execution is measured." at bounding box center [115, 89] width 0 height 3
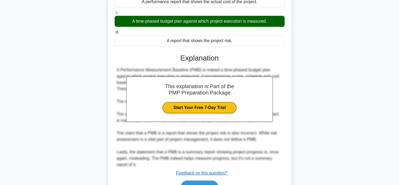
scroll to position [105, 0]
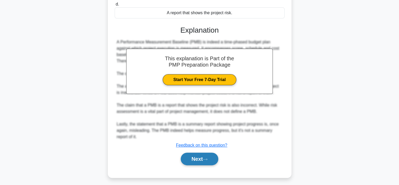
click at [202, 158] on button "Next" at bounding box center [200, 158] width 38 height 13
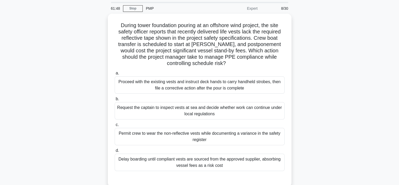
scroll to position [26, 0]
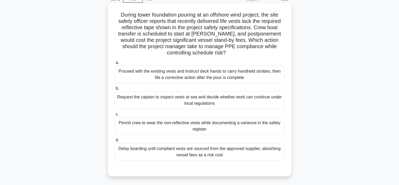
click at [230, 153] on div "Delay boarding until compliant vests are sourced from the approved supplier, ab…" at bounding box center [200, 151] width 170 height 17
click at [115, 142] on input "d. Delay boarding until compliant vests are sourced from the approved supplier,…" at bounding box center [115, 139] width 0 height 3
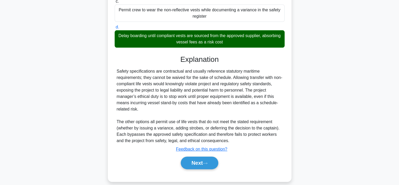
scroll to position [145, 0]
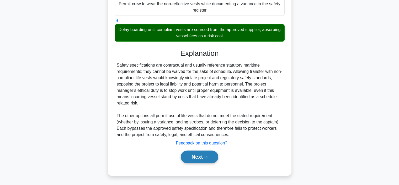
click at [192, 154] on button "Next" at bounding box center [200, 156] width 38 height 13
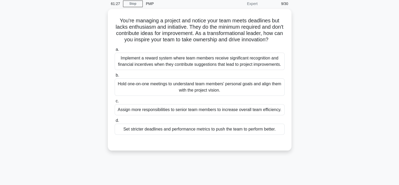
scroll to position [0, 0]
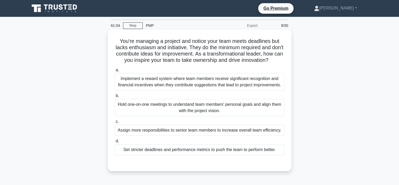
click at [146, 111] on div "Hold one-on-one meetings to understand team members' personal goals and align t…" at bounding box center [200, 107] width 170 height 17
click at [115, 97] on input "b. Hold one-on-one meetings to understand team members' personal goals and alig…" at bounding box center [115, 95] width 0 height 3
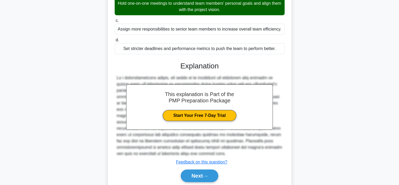
scroll to position [126, 0]
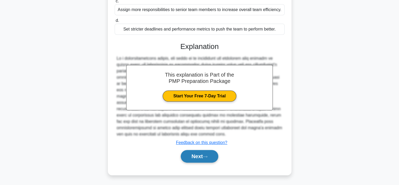
click at [205, 156] on button "Next" at bounding box center [200, 156] width 38 height 13
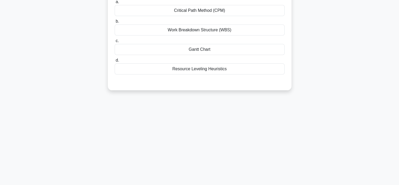
scroll to position [0, 0]
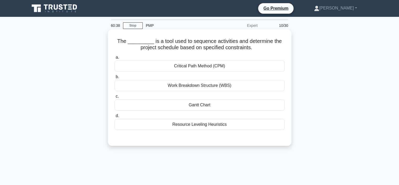
drag, startPoint x: 119, startPoint y: 41, endPoint x: 257, endPoint y: 49, distance: 138.1
click at [257, 49] on h5 "The _________ is a tool used to sequence activities and determine the project s…" at bounding box center [199, 44] width 171 height 13
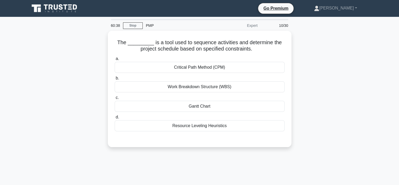
copy h5 "The _________ is a tool used to sequence activities and determine the project s…"
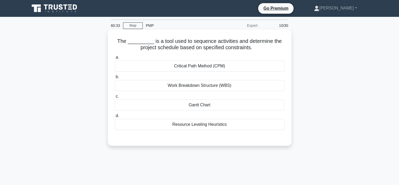
click at [150, 103] on div "Gantt Chart" at bounding box center [200, 104] width 170 height 11
click at [115, 98] on input "c. Gantt Chart" at bounding box center [115, 96] width 0 height 3
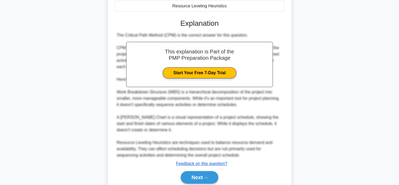
scroll to position [139, 0]
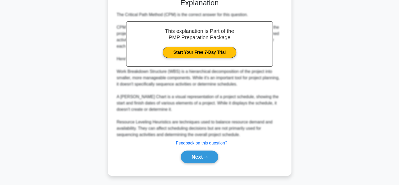
click at [194, 163] on div "Next" at bounding box center [200, 156] width 170 height 17
click at [194, 158] on button "Next" at bounding box center [200, 156] width 38 height 13
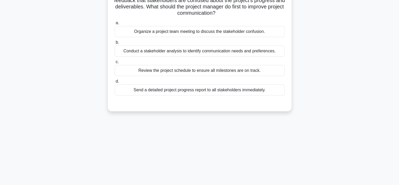
scroll to position [0, 0]
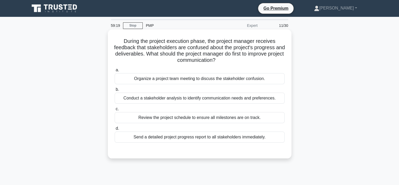
click at [143, 96] on div "Conduct a stakeholder analysis to identify communication needs and preferences." at bounding box center [200, 97] width 170 height 11
click at [115, 91] on input "b. Conduct a stakeholder analysis to identify communication needs and preferenc…" at bounding box center [115, 89] width 0 height 3
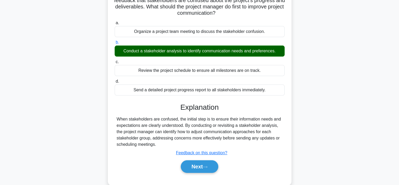
scroll to position [79, 0]
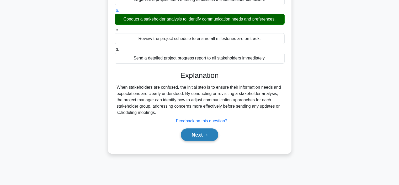
click at [191, 133] on button "Next" at bounding box center [200, 134] width 38 height 13
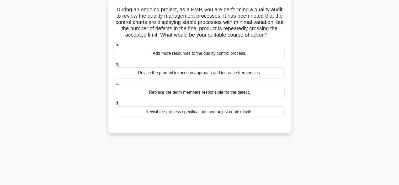
scroll to position [0, 0]
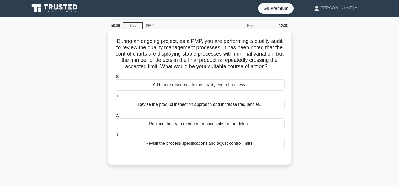
click at [138, 110] on div "Revise the product inspection approach and increase frequencies." at bounding box center [200, 104] width 170 height 11
click at [115, 97] on input "b. Revise the product inspection approach and increase frequencies." at bounding box center [115, 95] width 0 height 3
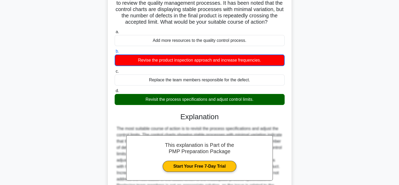
scroll to position [79, 0]
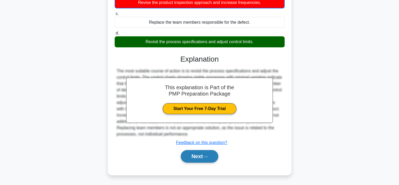
click at [189, 156] on button "Next" at bounding box center [200, 156] width 38 height 13
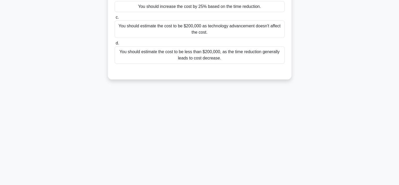
scroll to position [20, 0]
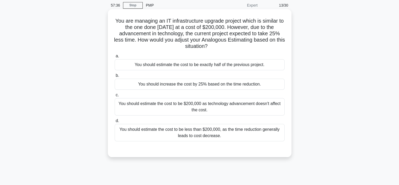
click at [188, 110] on div "You should estimate the cost to be $200,000 as technology advancement doesn't a…" at bounding box center [200, 106] width 170 height 17
click at [115, 97] on input "c. You should estimate the cost to be $200,000 as technology advancement doesn'…" at bounding box center [115, 94] width 0 height 3
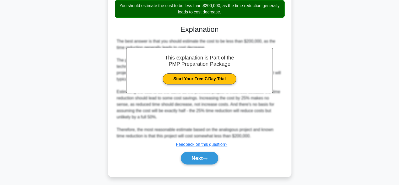
scroll to position [145, 0]
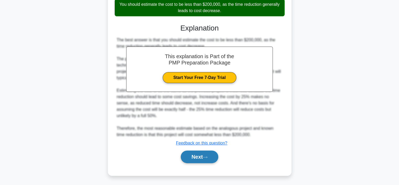
click at [204, 159] on button "Next" at bounding box center [200, 156] width 38 height 13
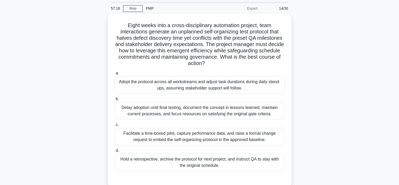
scroll to position [26, 0]
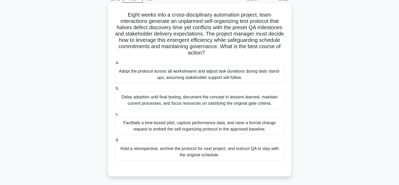
click at [128, 124] on div "Facilitate a time-boxed pilot, capture performance data, and raise a formal cha…" at bounding box center [200, 125] width 170 height 17
click at [115, 116] on input "c. Facilitate a time-boxed pilot, capture performance data, and raise a formal …" at bounding box center [115, 113] width 0 height 3
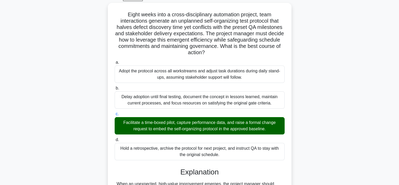
scroll to position [151, 0]
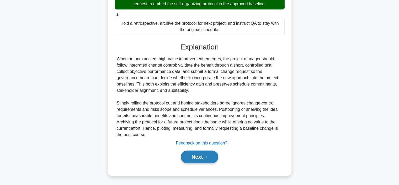
click at [204, 157] on button "Next" at bounding box center [200, 156] width 38 height 13
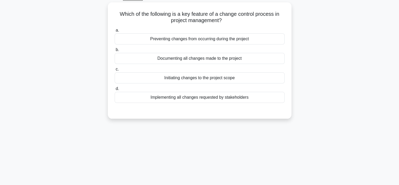
scroll to position [0, 0]
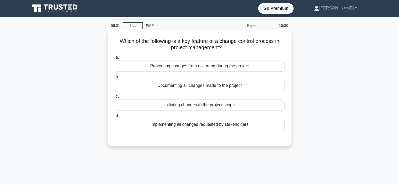
click at [150, 87] on div "Documenting all changes made to the project" at bounding box center [200, 85] width 170 height 11
click at [115, 79] on input "b. Documenting all changes made to the project" at bounding box center [115, 76] width 0 height 3
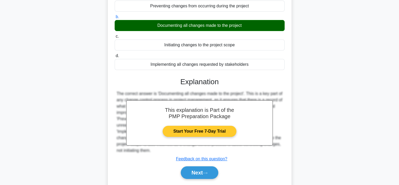
scroll to position [79, 0]
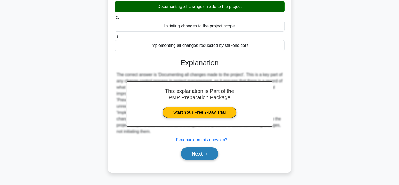
click at [208, 152] on icon at bounding box center [205, 153] width 5 height 3
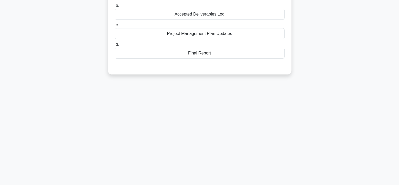
scroll to position [26, 0]
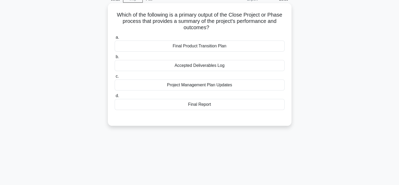
click at [174, 101] on div "Final Report" at bounding box center [200, 104] width 170 height 11
click at [115, 97] on input "d. Final Report" at bounding box center [115, 95] width 0 height 3
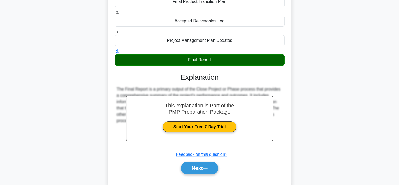
scroll to position [99, 0]
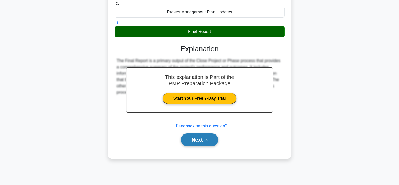
click at [208, 138] on icon at bounding box center [205, 139] width 5 height 3
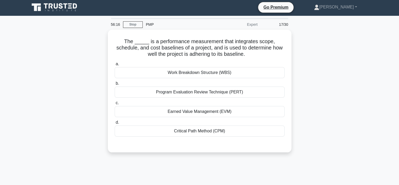
scroll to position [0, 0]
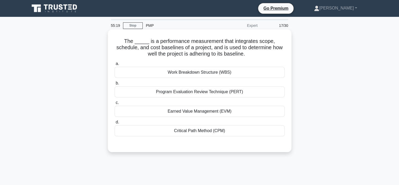
click at [181, 108] on div "Earned Value Management (EVM)" at bounding box center [200, 111] width 170 height 11
click at [115, 104] on input "c. Earned Value Management (EVM)" at bounding box center [115, 102] width 0 height 3
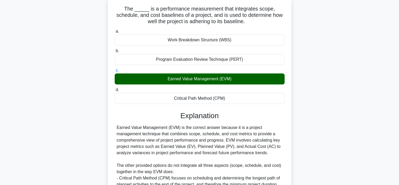
scroll to position [126, 0]
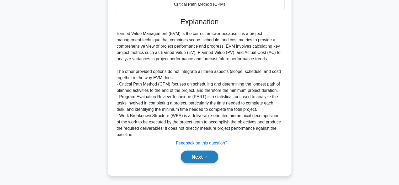
click at [190, 153] on button "Next" at bounding box center [200, 156] width 38 height 13
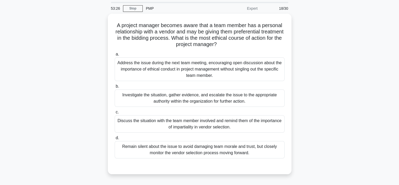
scroll to position [26, 0]
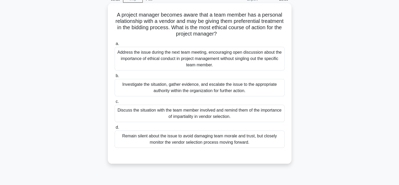
click at [155, 111] on div "Discuss the situation with the team member involved and remind them of the impo…" at bounding box center [200, 113] width 170 height 17
click at [115, 103] on input "c. Discuss the situation with the team member involved and remind them of the i…" at bounding box center [115, 101] width 0 height 3
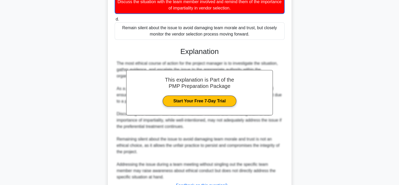
scroll to position [177, 0]
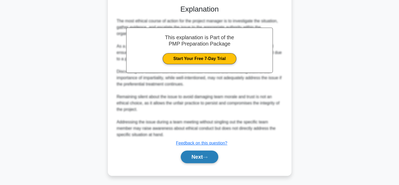
click at [208, 157] on icon at bounding box center [205, 156] width 5 height 3
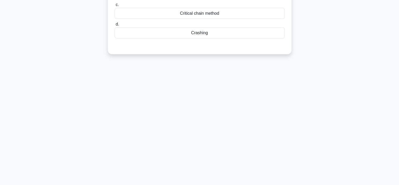
scroll to position [0, 0]
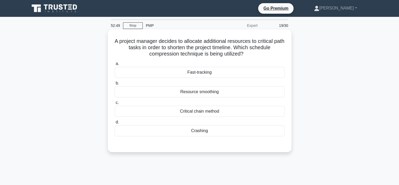
click at [146, 72] on div "Fast-tracking" at bounding box center [200, 72] width 170 height 11
click at [115, 65] on input "a. Fast-tracking" at bounding box center [115, 63] width 0 height 3
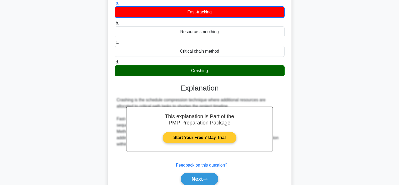
scroll to position [99, 0]
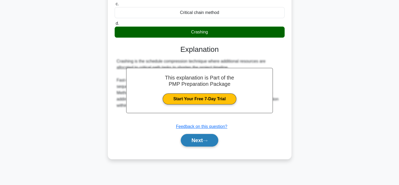
click at [199, 137] on button "Next" at bounding box center [200, 140] width 38 height 13
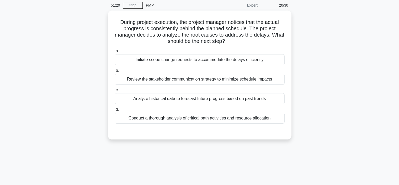
scroll to position [0, 0]
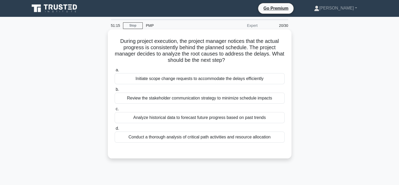
click at [169, 135] on div "Conduct a thorough analysis of critical path activities and resource allocation" at bounding box center [200, 136] width 170 height 11
click at [115, 130] on input "d. Conduct a thorough analysis of critical path activities and resource allocat…" at bounding box center [115, 128] width 0 height 3
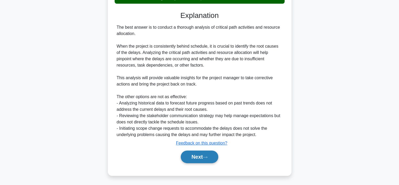
click at [207, 159] on button "Next" at bounding box center [200, 156] width 38 height 13
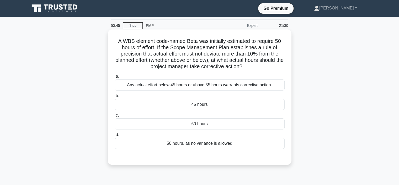
click at [132, 88] on div "Any actual effort below 45 hours or above 55 hours warrants corrective action." at bounding box center [200, 84] width 170 height 11
click at [115, 78] on input "a. Any actual effort below 45 hours or above 55 hours warrants corrective actio…" at bounding box center [115, 76] width 0 height 3
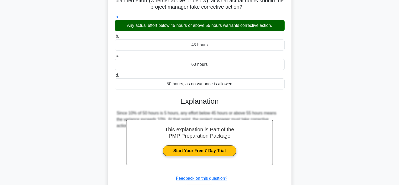
scroll to position [99, 0]
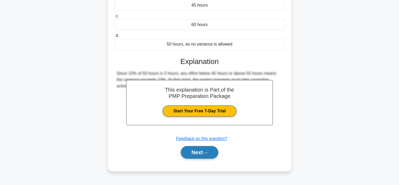
click at [190, 152] on button "Next" at bounding box center [200, 152] width 38 height 13
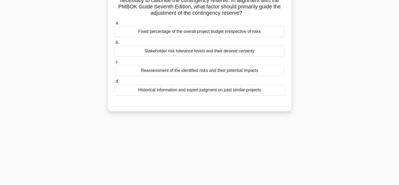
scroll to position [0, 0]
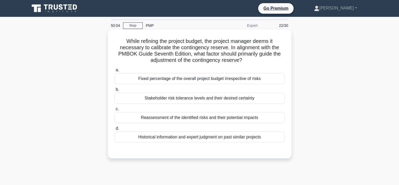
click at [152, 116] on div "Reassessment of the identified risks and their potential impacts" at bounding box center [200, 117] width 170 height 11
click at [115, 111] on input "c. Reassessment of the identified risks and their potential impacts" at bounding box center [115, 108] width 0 height 3
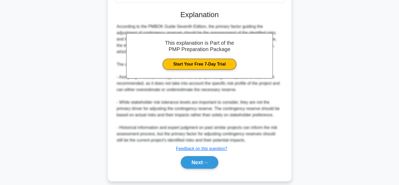
scroll to position [145, 0]
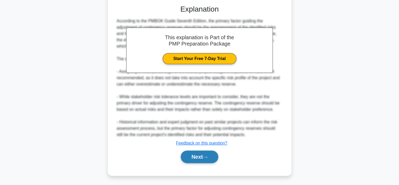
click at [193, 153] on button "Next" at bounding box center [200, 156] width 38 height 13
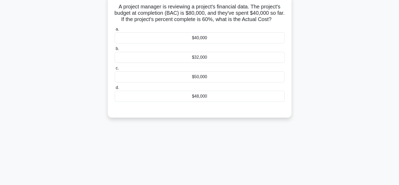
scroll to position [0, 0]
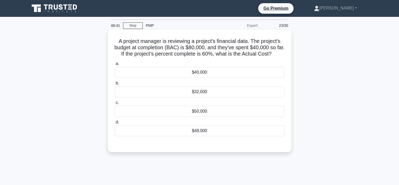
click at [203, 72] on div "$40,000" at bounding box center [200, 72] width 170 height 11
click at [115, 65] on input "a. $40,000" at bounding box center [115, 63] width 0 height 3
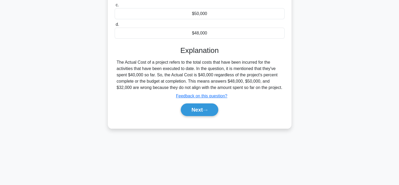
scroll to position [99, 0]
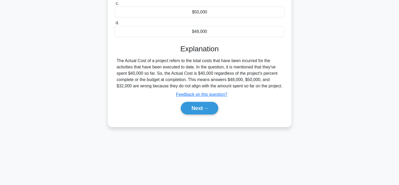
click at [191, 116] on div "Next" at bounding box center [200, 108] width 170 height 17
click at [191, 114] on button "Next" at bounding box center [200, 108] width 38 height 13
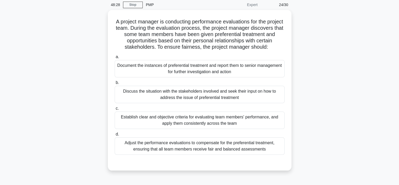
scroll to position [20, 0]
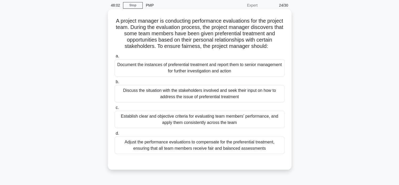
click at [164, 67] on div "Document the instances of preferential treatment and report them to senior mana…" at bounding box center [200, 67] width 170 height 17
click at [115, 58] on input "a. Document the instances of preferential treatment and report them to senior m…" at bounding box center [115, 55] width 0 height 3
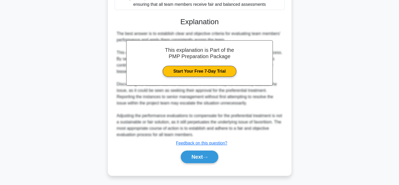
scroll to position [0, 0]
click at [195, 158] on button "Next" at bounding box center [200, 156] width 38 height 13
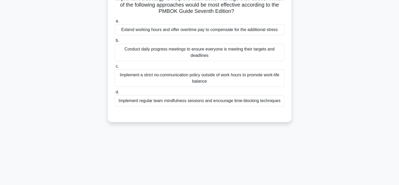
scroll to position [20, 0]
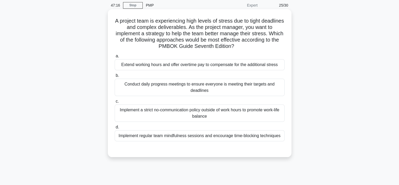
click at [156, 136] on div "Implement regular team mindfulness sessions and encourage time-blocking techniq…" at bounding box center [200, 135] width 170 height 11
click at [115, 129] on input "d. Implement regular team mindfulness sessions and encourage time-blocking tech…" at bounding box center [115, 126] width 0 height 3
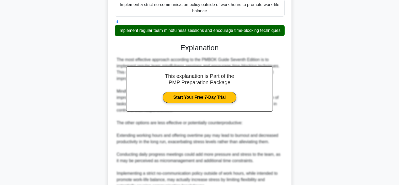
scroll to position [208, 0]
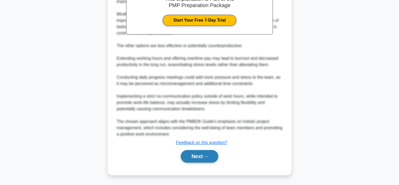
click at [205, 160] on button "Next" at bounding box center [200, 156] width 38 height 13
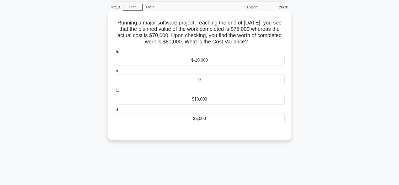
scroll to position [0, 0]
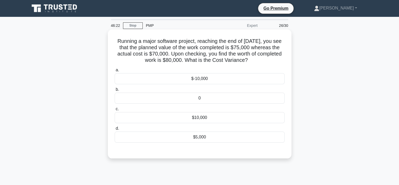
click at [162, 137] on div "$5,000" at bounding box center [200, 136] width 170 height 11
click at [115, 130] on input "d. $5,000" at bounding box center [115, 128] width 0 height 3
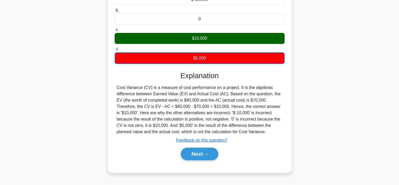
scroll to position [99, 0]
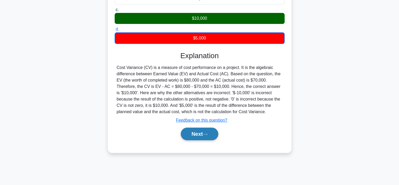
click at [205, 135] on icon at bounding box center [205, 134] width 5 height 3
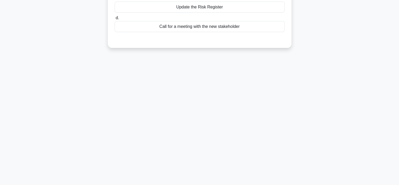
scroll to position [0, 0]
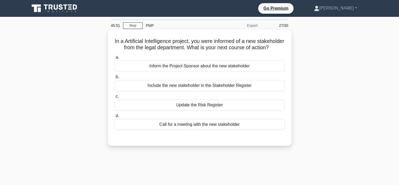
click at [138, 91] on div "Include the new stakeholder in the Stakeholder Register" at bounding box center [200, 85] width 170 height 11
click at [115, 79] on input "b. Include the new stakeholder in the Stakeholder Register" at bounding box center [115, 76] width 0 height 3
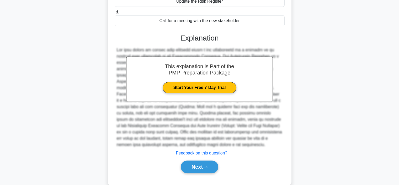
scroll to position [120, 0]
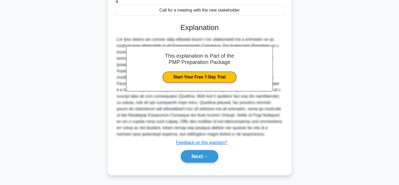
click at [195, 165] on div "a. Inform the Project Sponsor about the new stakeholder b. Include the new stak…" at bounding box center [199, 53] width 171 height 229
click at [194, 161] on button "Next" at bounding box center [200, 156] width 38 height 13
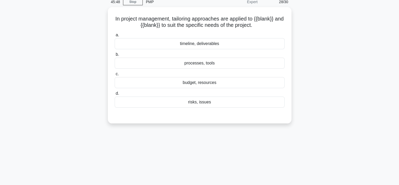
scroll to position [0, 0]
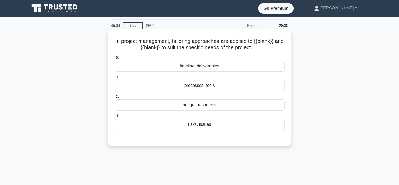
click at [131, 85] on div "processes, tools" at bounding box center [200, 85] width 170 height 11
click at [115, 79] on input "b. processes, tools" at bounding box center [115, 76] width 0 height 3
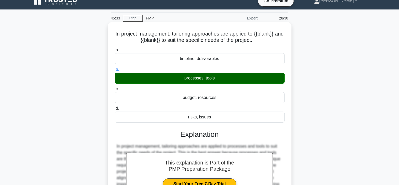
scroll to position [99, 0]
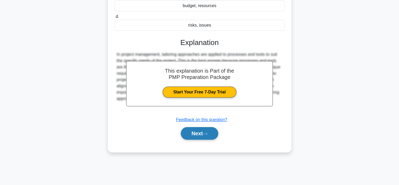
click at [200, 132] on button "Next" at bounding box center [200, 133] width 38 height 13
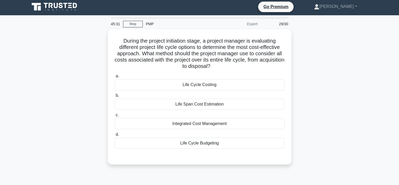
scroll to position [0, 0]
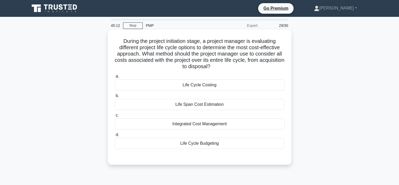
click at [186, 83] on div "Life Cycle Costing" at bounding box center [200, 84] width 170 height 11
click at [115, 78] on input "a. Life Cycle Costing" at bounding box center [115, 76] width 0 height 3
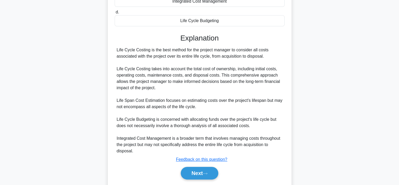
scroll to position [139, 0]
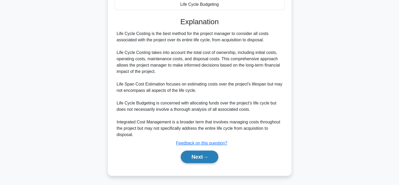
click at [206, 153] on button "Next" at bounding box center [200, 156] width 38 height 13
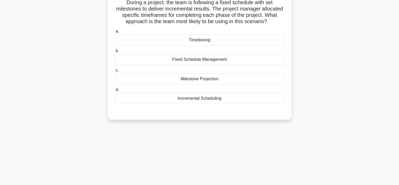
scroll to position [0, 0]
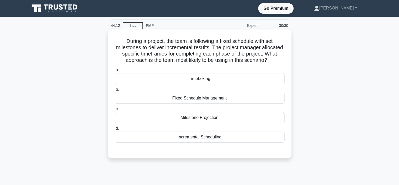
click at [168, 88] on label "b. Fixed Schedule Management" at bounding box center [200, 94] width 170 height 17
click at [115, 88] on input "b. Fixed Schedule Management" at bounding box center [115, 89] width 0 height 3
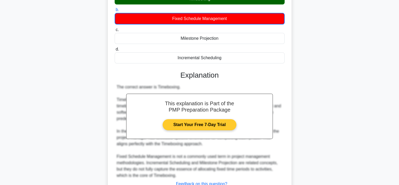
scroll to position [120, 0]
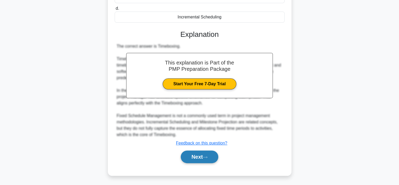
click at [194, 150] on button "Next" at bounding box center [200, 156] width 38 height 13
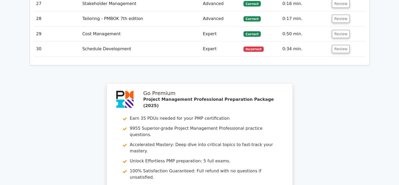
scroll to position [1541, 0]
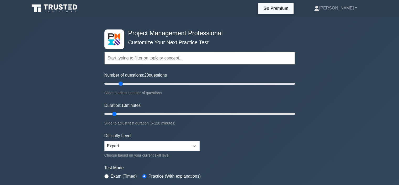
drag, startPoint x: 112, startPoint y: 83, endPoint x: 119, endPoint y: 84, distance: 6.8
type input "20"
click at [119, 84] on input "Number of questions: 20 questions" at bounding box center [200, 83] width 191 height 6
drag, startPoint x: 116, startPoint y: 113, endPoint x: 172, endPoint y: 113, distance: 56.5
type input "45"
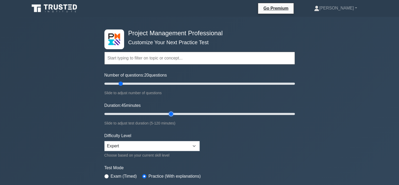
click at [172, 113] on input "Duration: 45 minutes" at bounding box center [200, 114] width 191 height 6
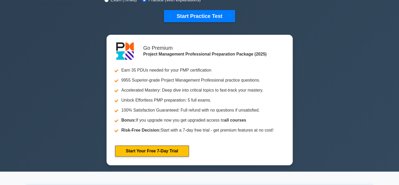
scroll to position [105, 0]
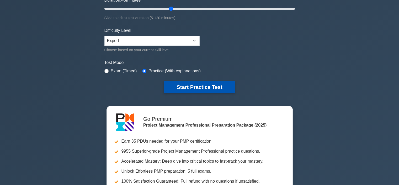
click at [198, 84] on button "Start Practice Test" at bounding box center [199, 87] width 71 height 12
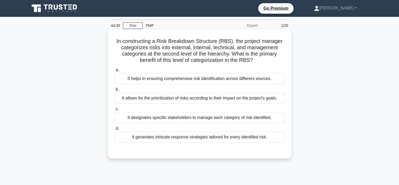
click at [184, 99] on div "It allows for the prioritization of risks according to their impact on the proj…" at bounding box center [200, 97] width 170 height 11
click at [115, 91] on input "b. It allows for the prioritization of risks according to their impact on the p…" at bounding box center [115, 89] width 0 height 3
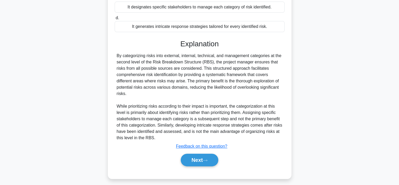
scroll to position [114, 0]
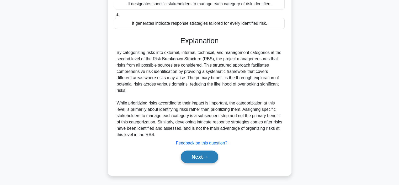
click at [204, 156] on button "Next" at bounding box center [200, 156] width 38 height 13
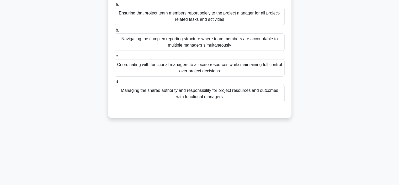
scroll to position [0, 0]
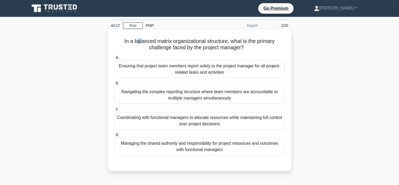
click at [137, 42] on h5 "In a balanced matrix organizational structure, what is the primary challenge fa…" at bounding box center [199, 44] width 171 height 13
drag, startPoint x: 132, startPoint y: 42, endPoint x: 229, endPoint y: 43, distance: 96.9
click at [229, 43] on h5 "In a balanced matrix organizational structure, what is the primary challenge fa…" at bounding box center [199, 44] width 171 height 13
copy h5 "balanced matrix organizational structure"
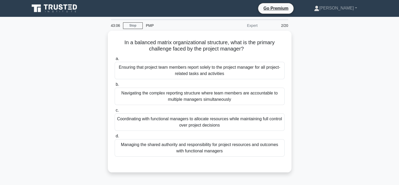
click at [80, 40] on div "In a balanced matrix organizational structure, what is the primary challenge fa…" at bounding box center [200, 105] width 347 height 148
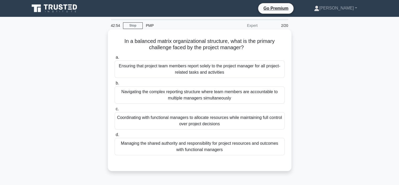
click at [191, 149] on div "Managing the shared authority and responsibility for project resources and outc…" at bounding box center [200, 146] width 170 height 17
click at [115, 136] on input "d. Managing the shared authority and responsibility for project resources and o…" at bounding box center [115, 134] width 0 height 3
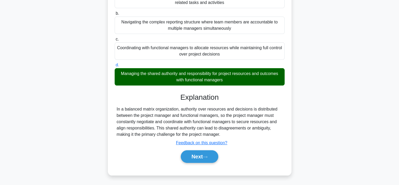
scroll to position [79, 0]
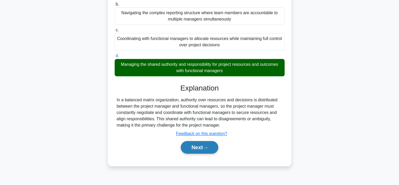
click at [185, 146] on button "Next" at bounding box center [200, 147] width 38 height 13
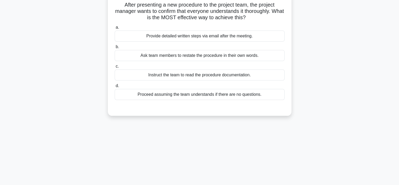
scroll to position [0, 0]
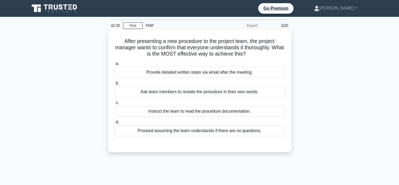
click at [210, 94] on div "Ask team members to restate the procedure in their own words." at bounding box center [200, 91] width 170 height 11
click at [115, 85] on input "b. Ask team members to restate the procedure in their own words." at bounding box center [115, 82] width 0 height 3
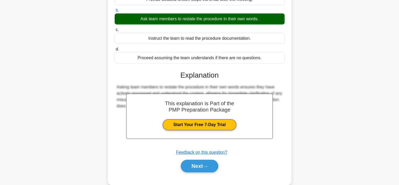
scroll to position [99, 0]
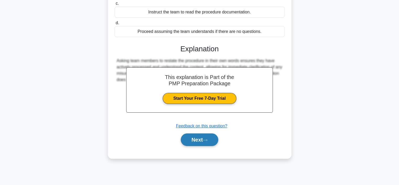
click at [207, 142] on button "Next" at bounding box center [200, 139] width 38 height 13
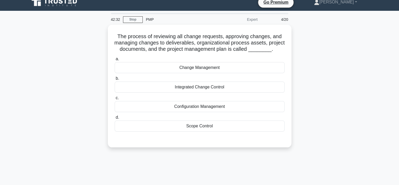
scroll to position [0, 0]
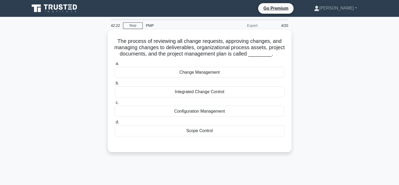
click at [159, 78] on div "Change Management" at bounding box center [200, 72] width 170 height 11
click at [115, 65] on input "a. Change Management" at bounding box center [115, 63] width 0 height 3
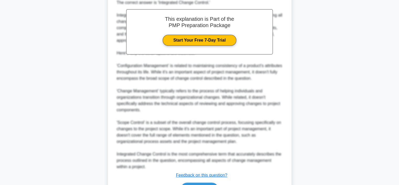
scroll to position [196, 0]
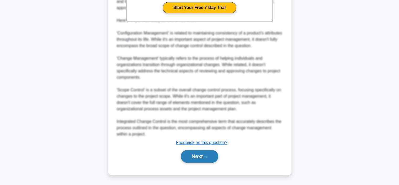
click at [200, 154] on button "Next" at bounding box center [200, 156] width 38 height 13
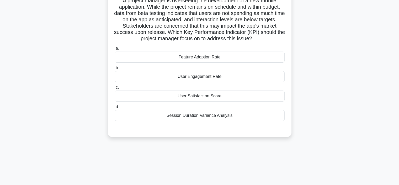
scroll to position [0, 0]
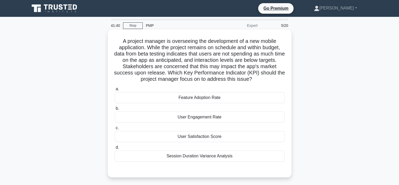
click at [199, 120] on div "User Engagement Rate" at bounding box center [200, 116] width 170 height 11
click at [115, 110] on input "b. User Engagement Rate" at bounding box center [115, 108] width 0 height 3
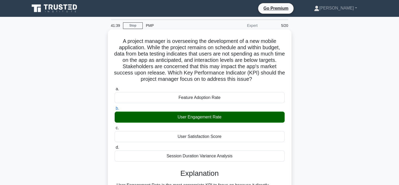
scroll to position [99, 0]
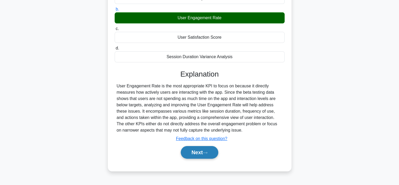
click at [196, 148] on button "Next" at bounding box center [200, 152] width 38 height 13
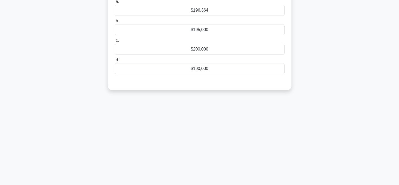
scroll to position [20, 0]
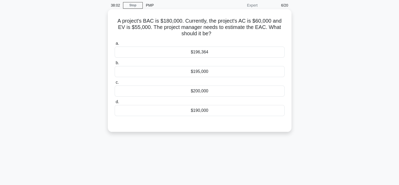
click at [179, 50] on div "$196,364" at bounding box center [200, 51] width 170 height 11
click at [115, 45] on input "a. $196,364" at bounding box center [115, 43] width 0 height 3
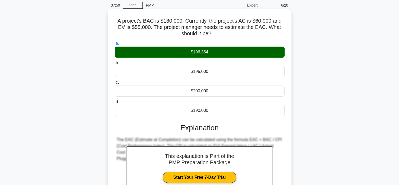
click at [205, 53] on div "$196,364" at bounding box center [200, 51] width 170 height 11
click at [115, 45] on input "a. $196,364" at bounding box center [115, 43] width 0 height 3
click at [196, 72] on div "$195,000" at bounding box center [200, 71] width 170 height 11
click at [115, 65] on input "b. $195,000" at bounding box center [115, 62] width 0 height 3
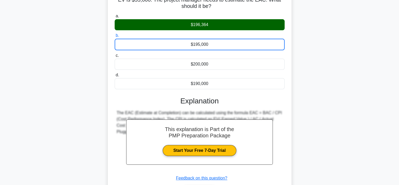
scroll to position [99, 0]
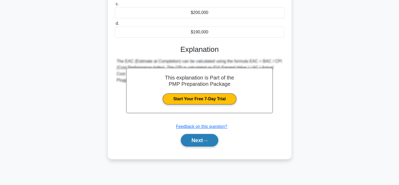
click at [203, 139] on button "Next" at bounding box center [200, 140] width 38 height 13
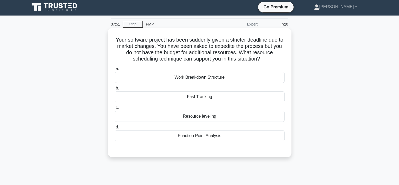
scroll to position [0, 0]
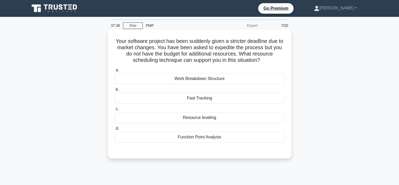
click at [190, 99] on div "Fast Tracking" at bounding box center [200, 97] width 170 height 11
click at [115, 91] on input "b. Fast Tracking" at bounding box center [115, 89] width 0 height 3
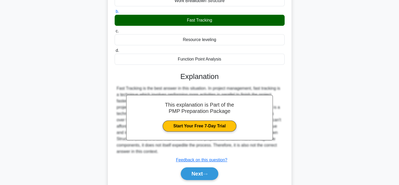
scroll to position [99, 0]
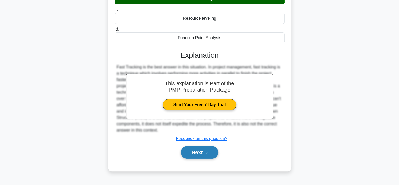
click at [195, 150] on button "Next" at bounding box center [200, 152] width 38 height 13
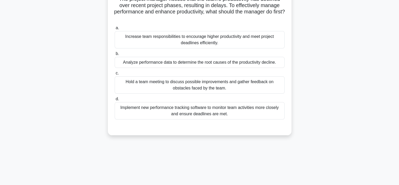
scroll to position [0, 0]
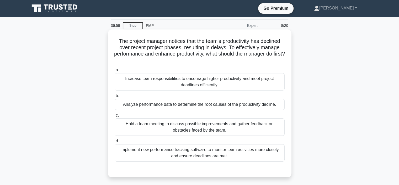
click at [152, 124] on div "Hold a team meeting to discuss possible improvements and gather feedback on obs…" at bounding box center [200, 126] width 170 height 17
click at [115, 117] on input "c. Hold a team meeting to discuss possible improvements and gather feedback on …" at bounding box center [115, 114] width 0 height 3
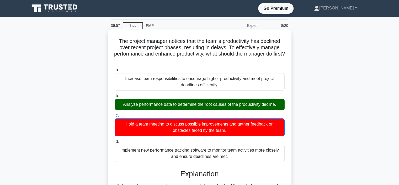
click at [147, 105] on div "Analyze performance data to determine the root causes of the productivity decli…" at bounding box center [200, 104] width 170 height 11
click at [115, 97] on input "b. Analyze performance data to determine the root causes of the productivity de…" at bounding box center [115, 95] width 0 height 3
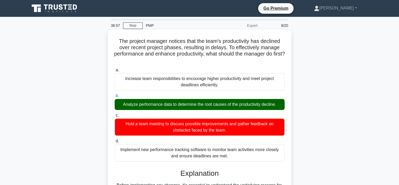
click at [147, 105] on div "Analyze performance data to determine the root causes of the productivity decli…" at bounding box center [200, 104] width 170 height 11
click at [115, 97] on input "b. Analyze performance data to determine the root causes of the productivity de…" at bounding box center [115, 95] width 0 height 3
click at [148, 105] on div "Analyze performance data to determine the root causes of the productivity decli…" at bounding box center [200, 104] width 170 height 11
click at [115, 97] on input "b. Analyze performance data to determine the root causes of the productivity de…" at bounding box center [115, 95] width 0 height 3
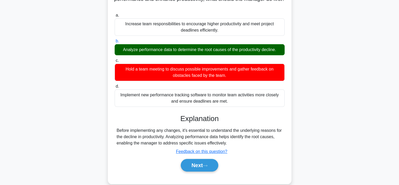
scroll to position [99, 0]
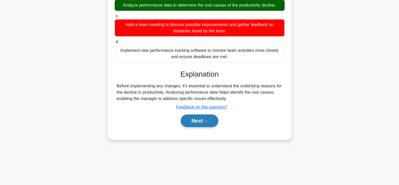
click at [202, 121] on button "Next" at bounding box center [200, 120] width 38 height 13
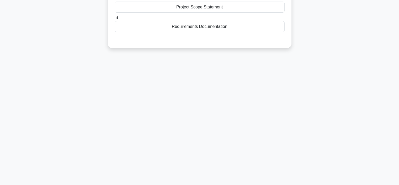
scroll to position [0, 0]
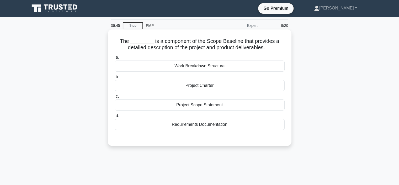
click at [177, 105] on div "Project Scope Statement" at bounding box center [200, 104] width 170 height 11
click at [115, 98] on input "c. Project Scope Statement" at bounding box center [115, 96] width 0 height 3
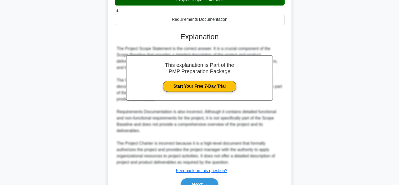
scroll to position [132, 0]
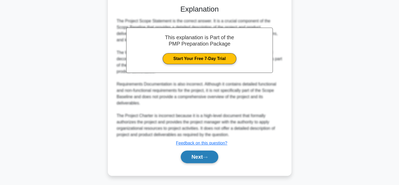
click at [199, 155] on button "Next" at bounding box center [200, 156] width 38 height 13
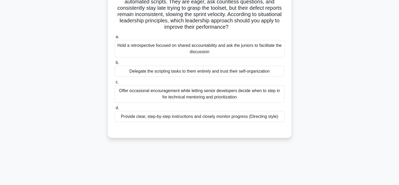
scroll to position [20, 0]
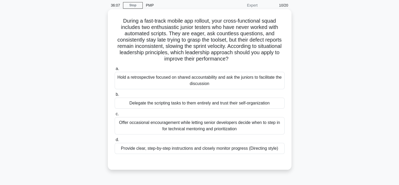
click at [156, 149] on div "Provide clear, step-by-step instructions and closely monitor progress (Directin…" at bounding box center [200, 148] width 170 height 11
click at [115, 141] on input "d. Provide clear, step-by-step instructions and closely monitor progress (Direc…" at bounding box center [115, 139] width 0 height 3
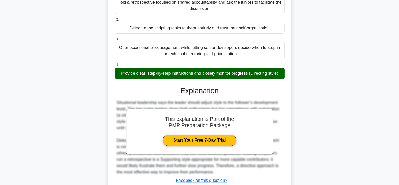
scroll to position [132, 0]
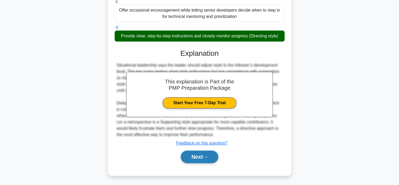
click at [210, 155] on button "Next" at bounding box center [200, 156] width 38 height 13
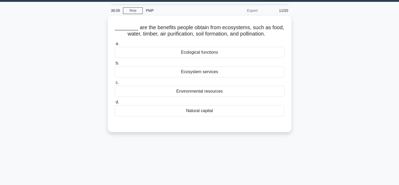
scroll to position [0, 0]
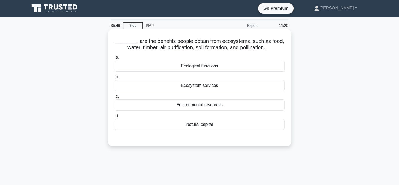
drag, startPoint x: 115, startPoint y: 42, endPoint x: 275, endPoint y: 51, distance: 160.2
click at [275, 51] on h5 "________ are the benefits people obtain from ecosystems, such as food, water, t…" at bounding box center [199, 44] width 171 height 13
copy h5 "________ are the benefits people obtain from ecosystems, such as food, water, t…"
click at [188, 85] on div "Ecosystem services" at bounding box center [200, 85] width 170 height 11
click at [115, 79] on input "b. Ecosystem services" at bounding box center [115, 76] width 0 height 3
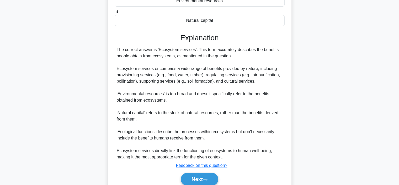
scroll to position [126, 0]
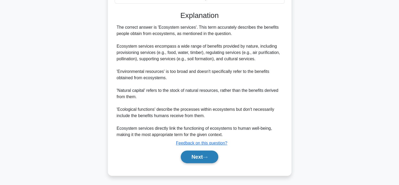
click at [206, 155] on icon at bounding box center [205, 156] width 5 height 3
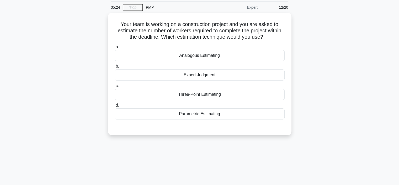
scroll to position [0, 0]
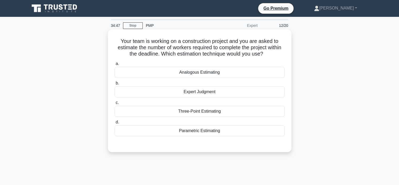
click at [180, 133] on div "Parametric Estimating" at bounding box center [200, 130] width 170 height 11
click at [115, 124] on input "d. Parametric Estimating" at bounding box center [115, 121] width 0 height 3
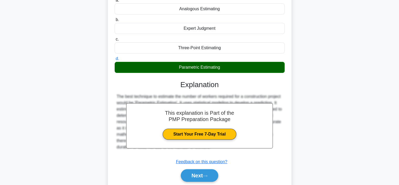
scroll to position [99, 0]
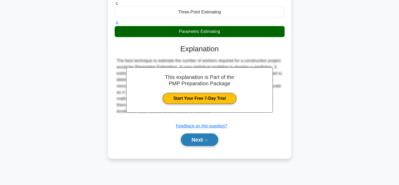
click at [214, 141] on button "Next" at bounding box center [200, 139] width 38 height 13
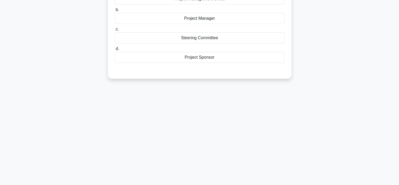
scroll to position [0, 0]
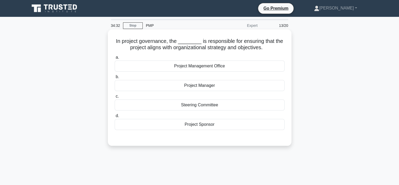
drag, startPoint x: 117, startPoint y: 43, endPoint x: 266, endPoint y: 49, distance: 149.3
click at [266, 49] on h5 "In project governance, the ________ is responsible for ensuring that the projec…" at bounding box center [199, 44] width 171 height 13
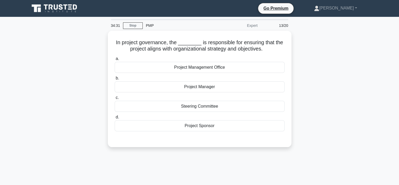
copy h5 "In project governance, the ________ is responsible for ensuring that the projec…"
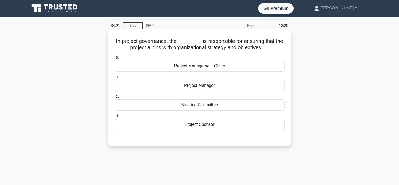
click at [190, 123] on div "Project Sponsor" at bounding box center [200, 124] width 170 height 11
click at [115, 117] on input "d. Project Sponsor" at bounding box center [115, 115] width 0 height 3
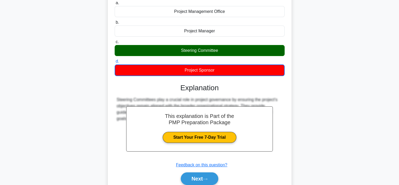
scroll to position [99, 0]
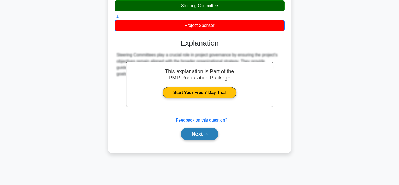
click at [209, 137] on button "Next" at bounding box center [200, 133] width 38 height 13
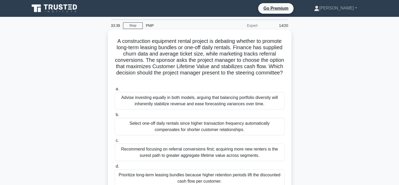
scroll to position [26, 0]
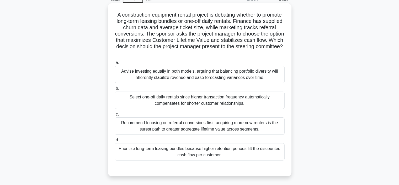
click at [175, 126] on div "Recommend focusing on referral conversions first; acquiring more new renters is…" at bounding box center [200, 125] width 170 height 17
click at [115, 116] on input "c. Recommend focusing on referral conversions first; acquiring more new renters…" at bounding box center [115, 113] width 0 height 3
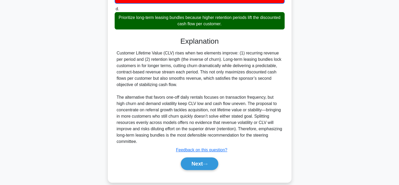
scroll to position [164, 0]
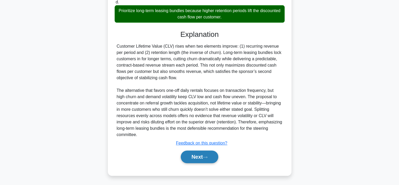
click at [206, 155] on button "Next" at bounding box center [200, 156] width 38 height 13
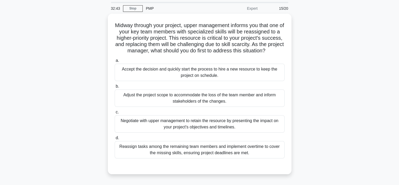
scroll to position [26, 0]
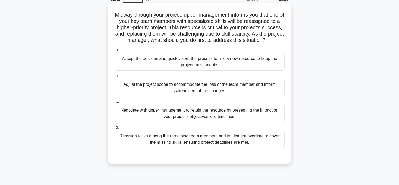
click at [154, 114] on div "Negotiate with upper management to retain the resource by presenting the impact…" at bounding box center [200, 113] width 170 height 17
click at [115, 103] on input "c. Negotiate with upper management to retain the resource by presenting the imp…" at bounding box center [115, 101] width 0 height 3
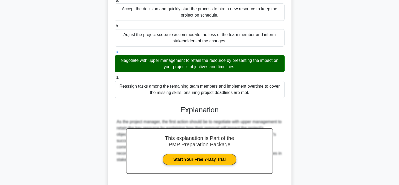
scroll to position [120, 0]
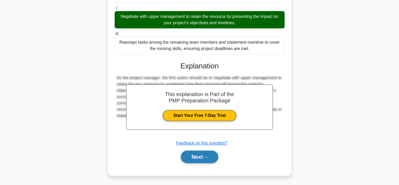
click at [205, 152] on button "Next" at bounding box center [200, 156] width 38 height 13
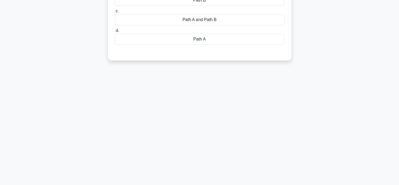
scroll to position [0, 0]
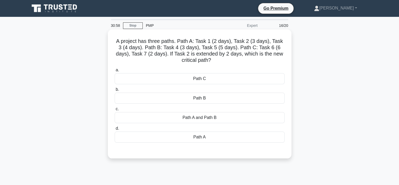
click at [207, 139] on div "Path A" at bounding box center [200, 136] width 170 height 11
click at [115, 130] on input "d. Path A" at bounding box center [115, 128] width 0 height 3
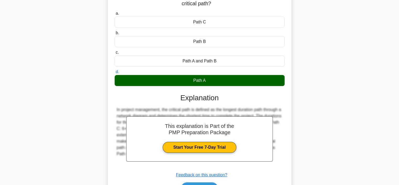
scroll to position [99, 0]
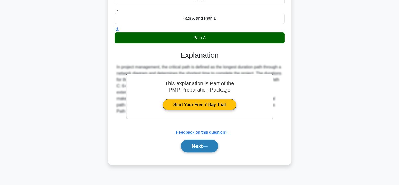
click at [205, 149] on button "Next" at bounding box center [200, 145] width 38 height 13
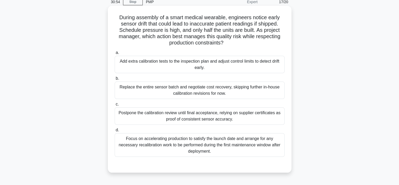
scroll to position [0, 0]
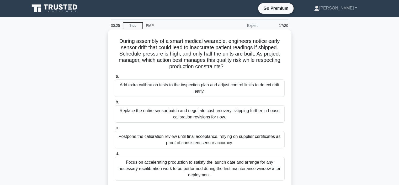
click at [170, 94] on div "Add extra calibration tests to the inspection plan and adjust control limits to…" at bounding box center [200, 87] width 170 height 17
click at [115, 78] on input "a. Add extra calibration tests to the inspection plan and adjust control limits…" at bounding box center [115, 76] width 0 height 3
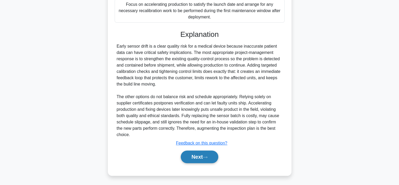
click at [194, 159] on button "Next" at bounding box center [200, 156] width 38 height 13
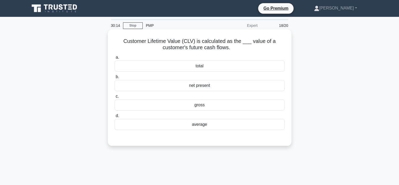
drag, startPoint x: 123, startPoint y: 41, endPoint x: 246, endPoint y: 46, distance: 123.3
click at [246, 46] on h5 "Customer Lifetime Value (CLV) is calculated as the ___ value of a customer's fu…" at bounding box center [199, 44] width 171 height 13
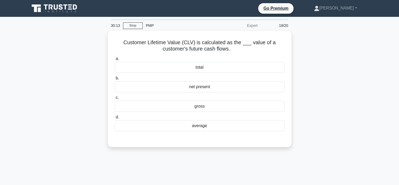
copy h5 "Customer Lifetime Value (CLV) is calculated as the ___ value of a customer's fu…"
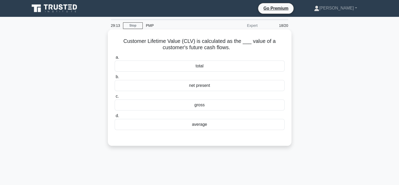
click at [183, 87] on div "net present" at bounding box center [200, 85] width 170 height 11
click at [115, 79] on input "b. net present" at bounding box center [115, 76] width 0 height 3
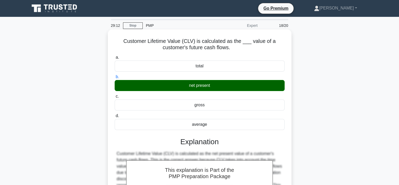
scroll to position [99, 0]
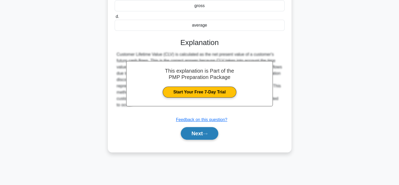
click at [208, 132] on icon at bounding box center [205, 133] width 5 height 3
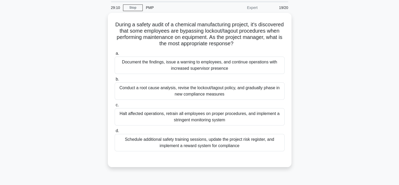
scroll to position [0, 0]
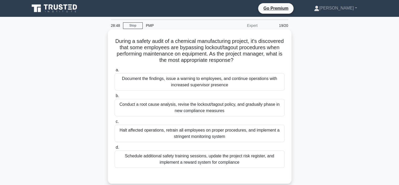
click at [148, 128] on div "Halt affected operations, retrain all employees on proper procedures, and imple…" at bounding box center [200, 132] width 170 height 17
click at [115, 123] on input "c. Halt affected operations, retrain all employees on proper procedures, and im…" at bounding box center [115, 121] width 0 height 3
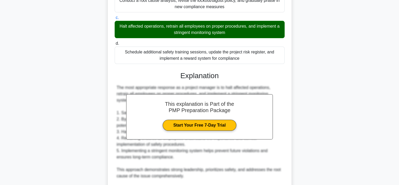
scroll to position [236, 0]
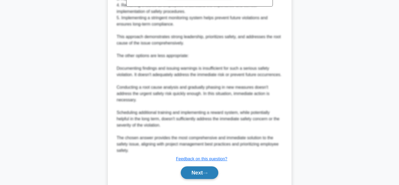
click at [203, 167] on button "Next" at bounding box center [200, 172] width 38 height 13
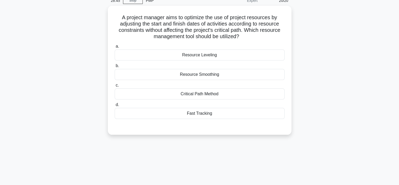
scroll to position [0, 0]
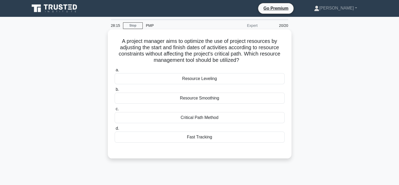
click at [141, 122] on div "Critical Path Method" at bounding box center [200, 117] width 170 height 11
click at [115, 111] on input "c. Critical Path Method" at bounding box center [115, 108] width 0 height 3
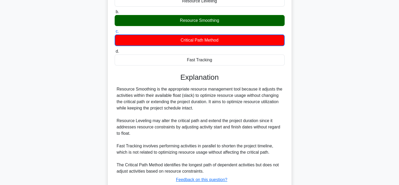
scroll to position [114, 0]
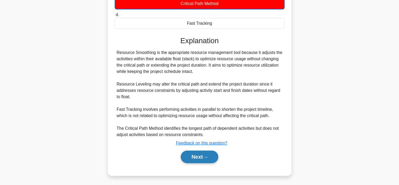
click at [210, 161] on button "Next" at bounding box center [200, 156] width 38 height 13
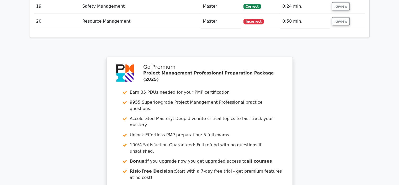
scroll to position [1182, 0]
